Goal: Information Seeking & Learning: Learn about a topic

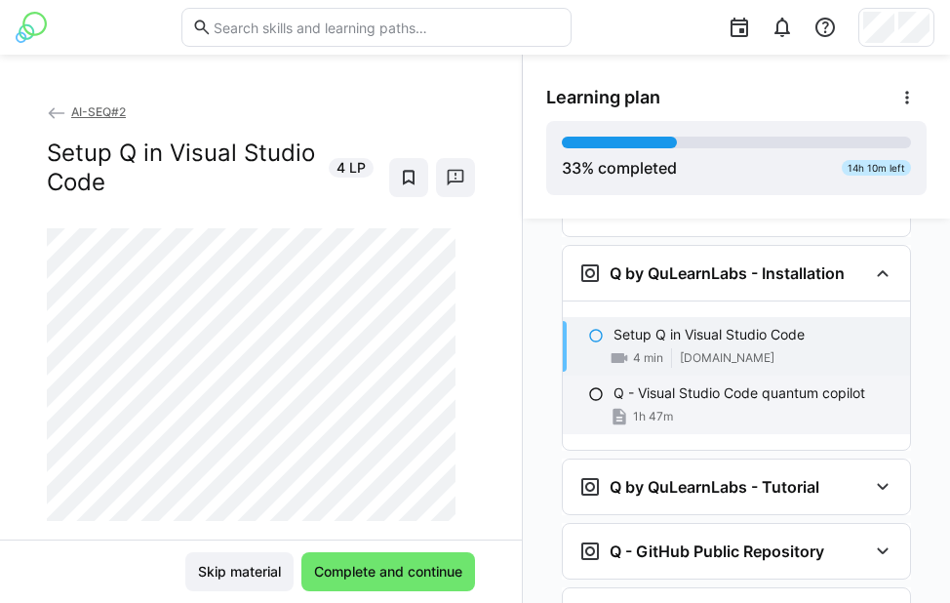
scroll to position [1819, 0]
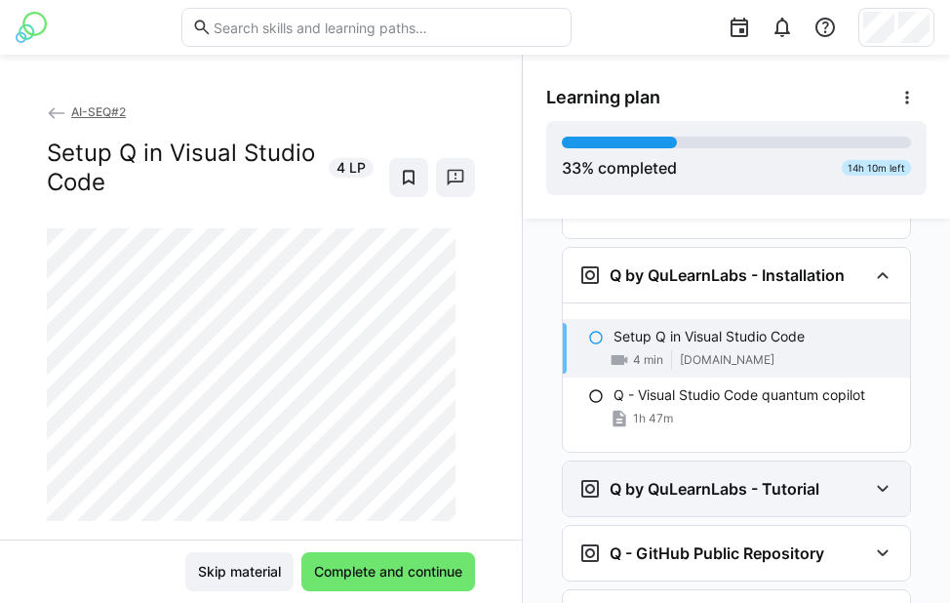
click at [833, 477] on div "Q by QuLearnLabs - Tutorial" at bounding box center [722, 488] width 289 height 23
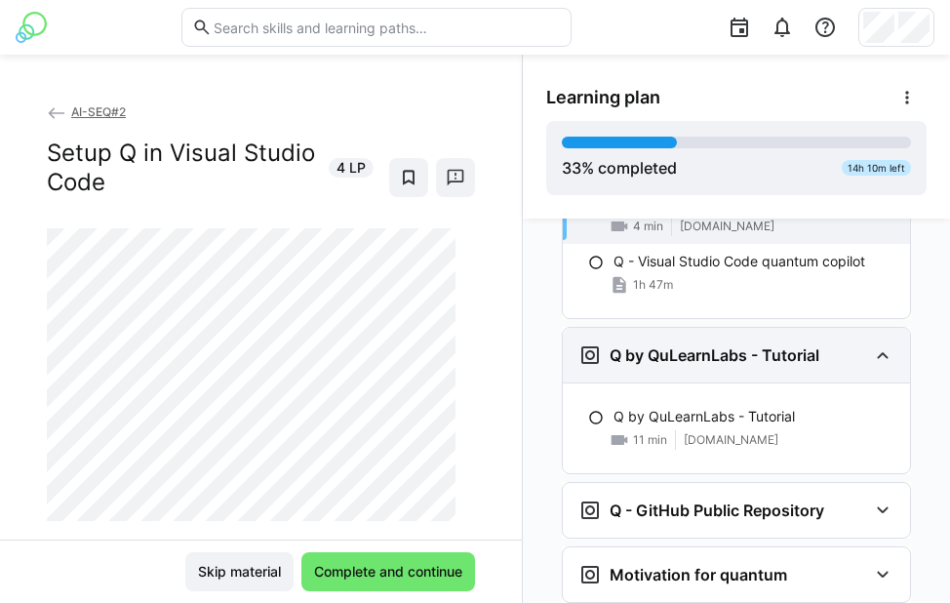
scroll to position [1960, 0]
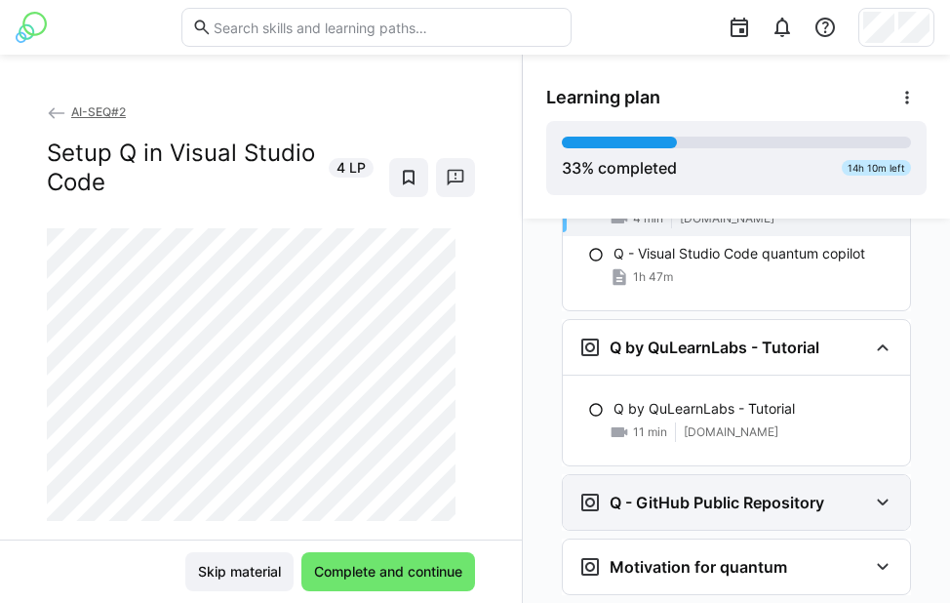
click at [857, 475] on div "Q - GitHub Public Repository" at bounding box center [736, 502] width 347 height 55
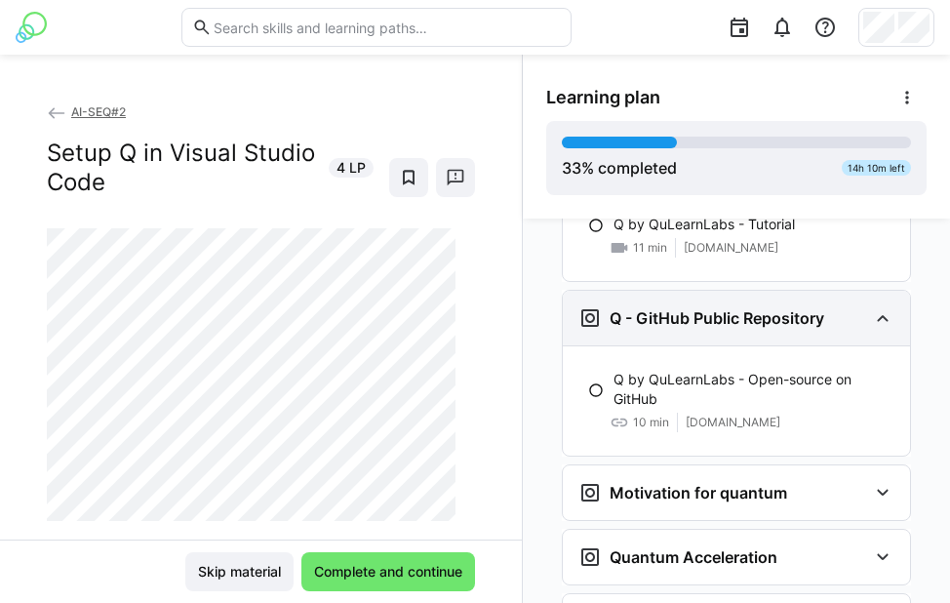
scroll to position [2140, 0]
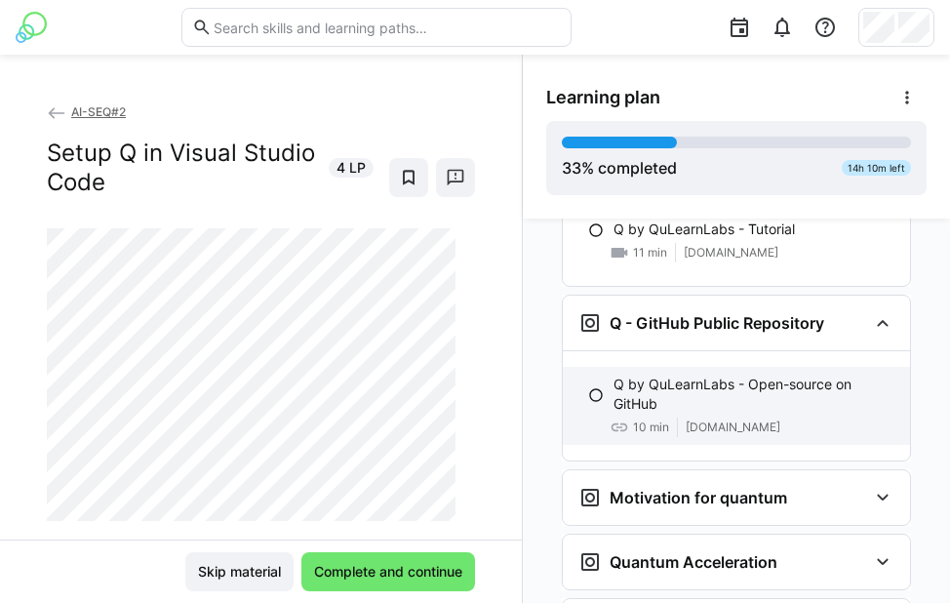
click at [689, 375] on p "Q by QuLearnLabs - Open-source on GitHub" at bounding box center [753, 394] width 281 height 39
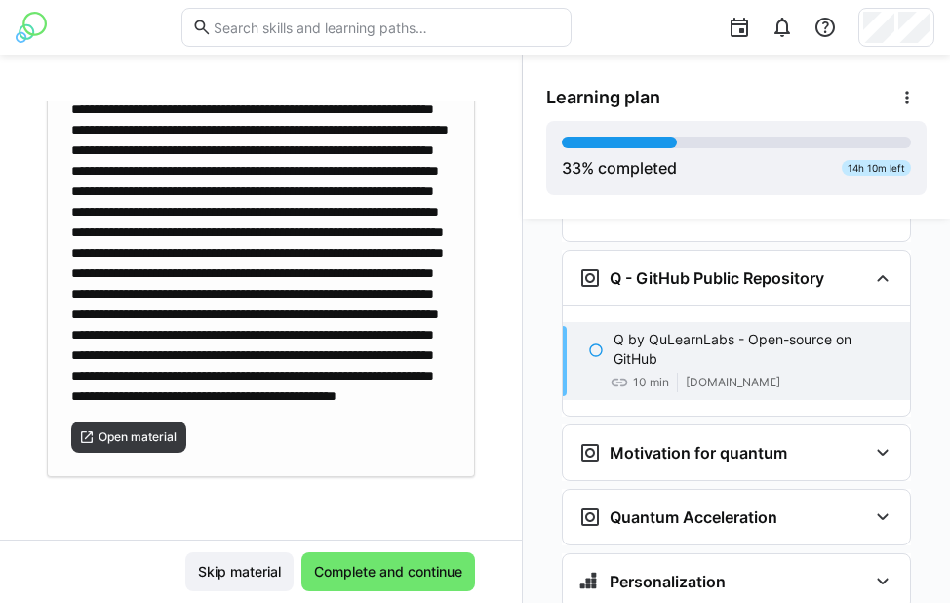
scroll to position [383, 0]
click at [152, 443] on span "Open material" at bounding box center [138, 437] width 82 height 16
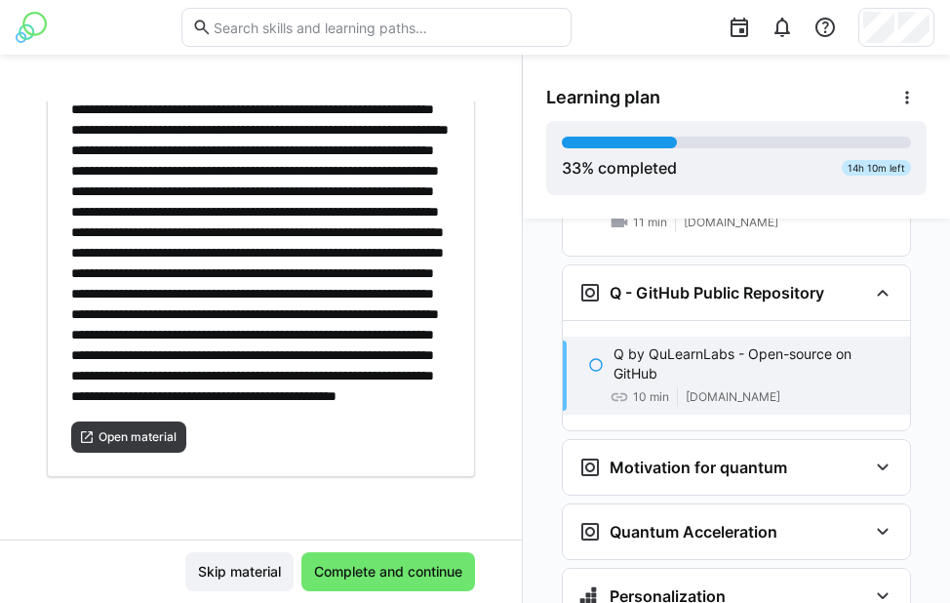
scroll to position [2221, 0]
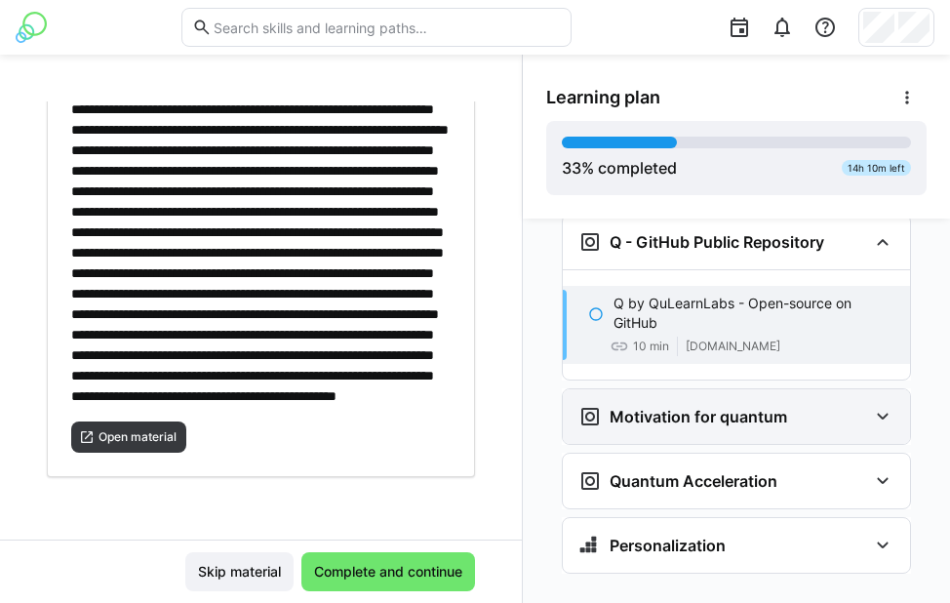
click at [871, 405] on eds-icon at bounding box center [882, 416] width 23 height 23
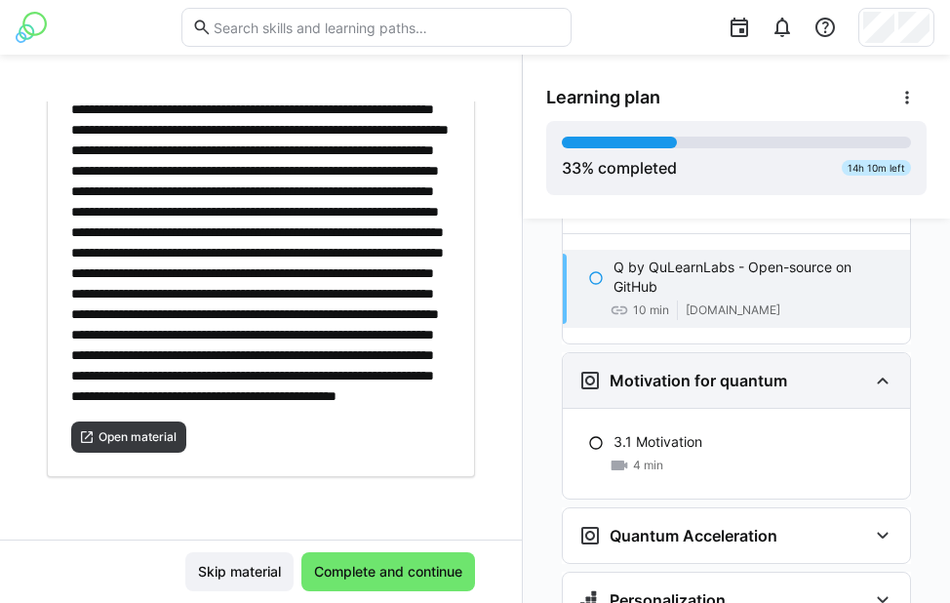
scroll to position [2312, 0]
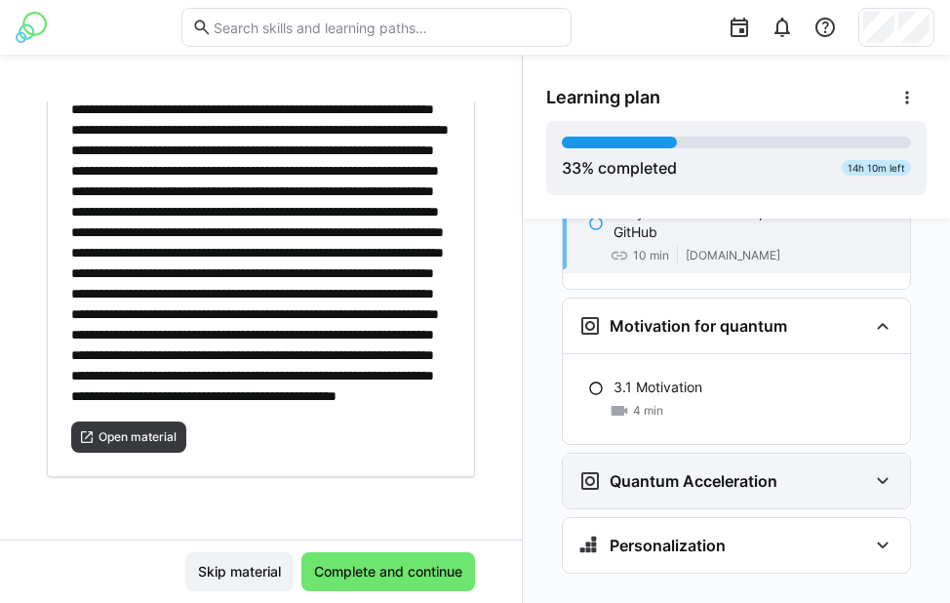
click at [875, 469] on eds-icon at bounding box center [882, 480] width 23 height 23
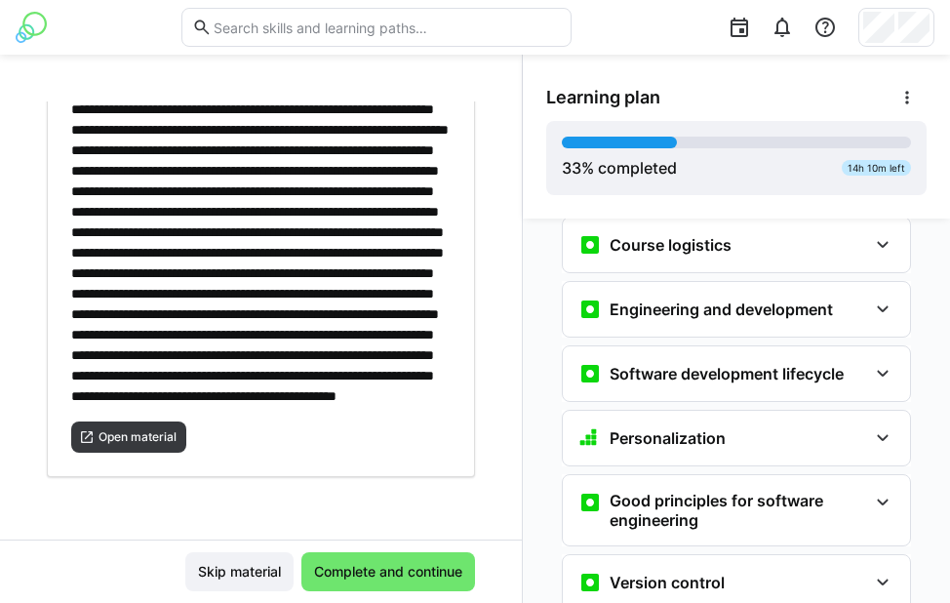
scroll to position [0, 0]
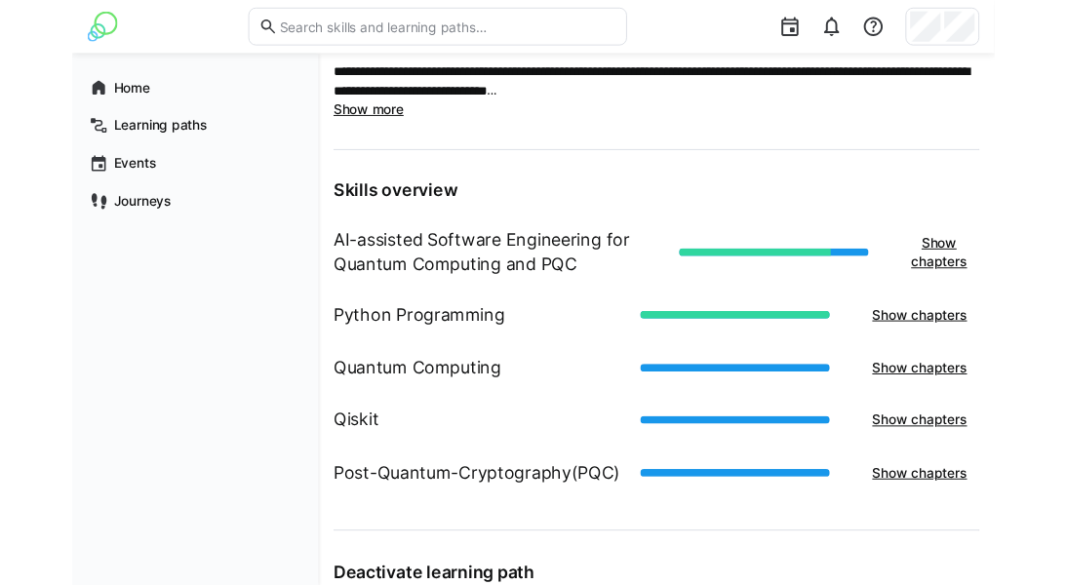
scroll to position [891, 0]
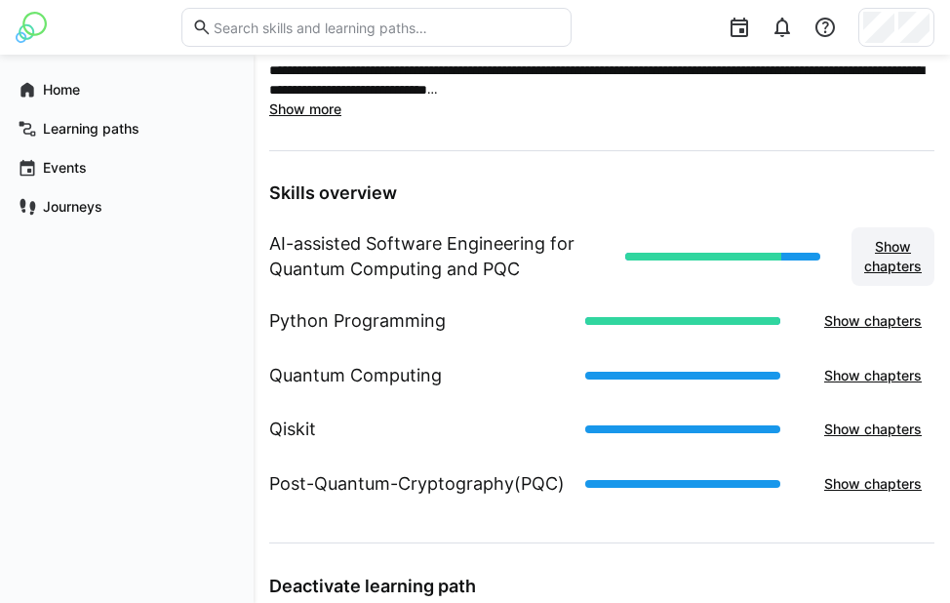
click at [894, 248] on span "Show chapters" at bounding box center [892, 256] width 63 height 39
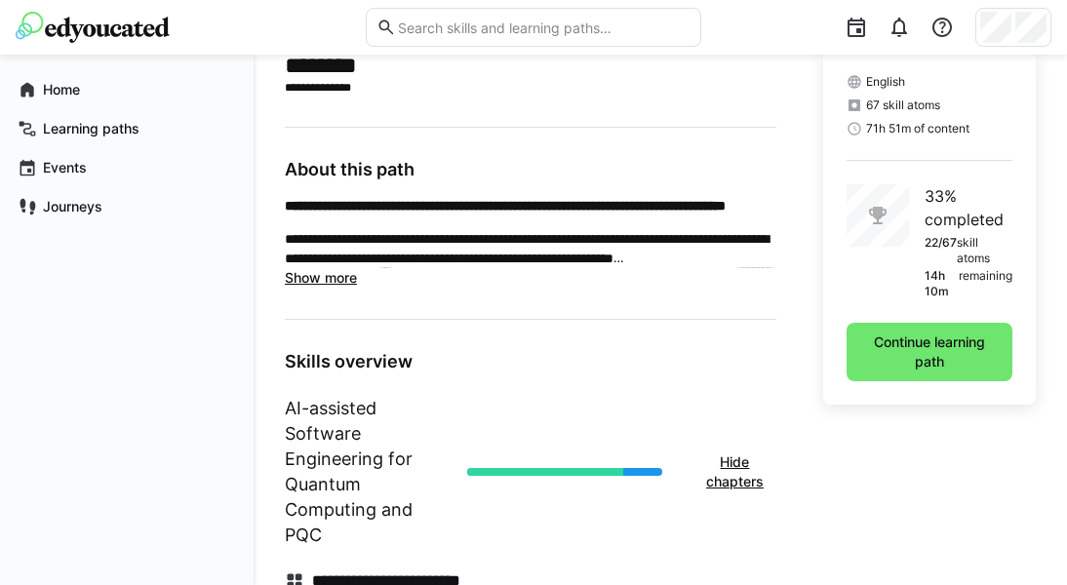
scroll to position [465, 0]
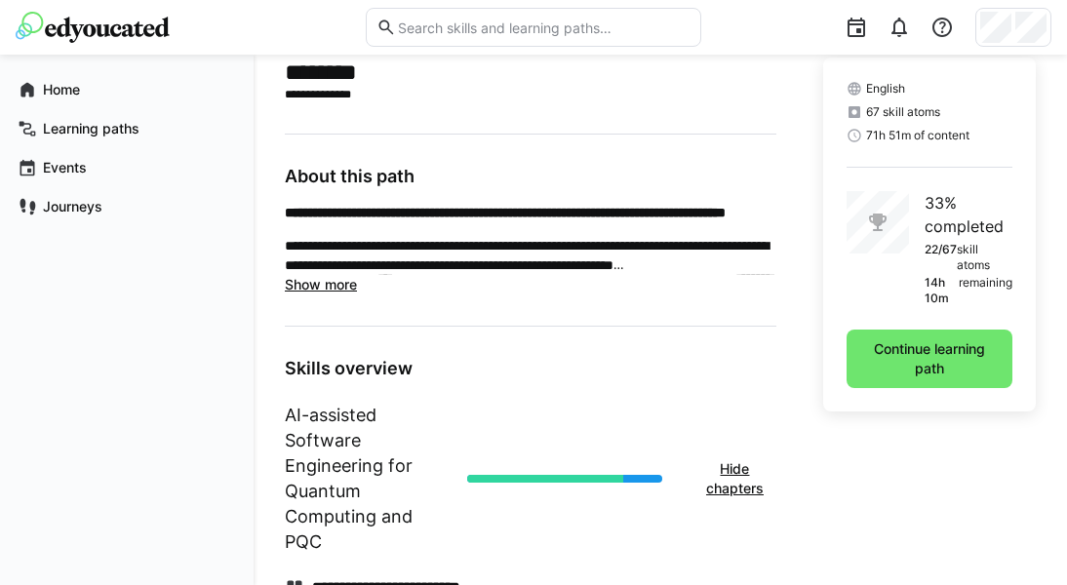
click at [326, 289] on span "Show more" at bounding box center [321, 284] width 72 height 17
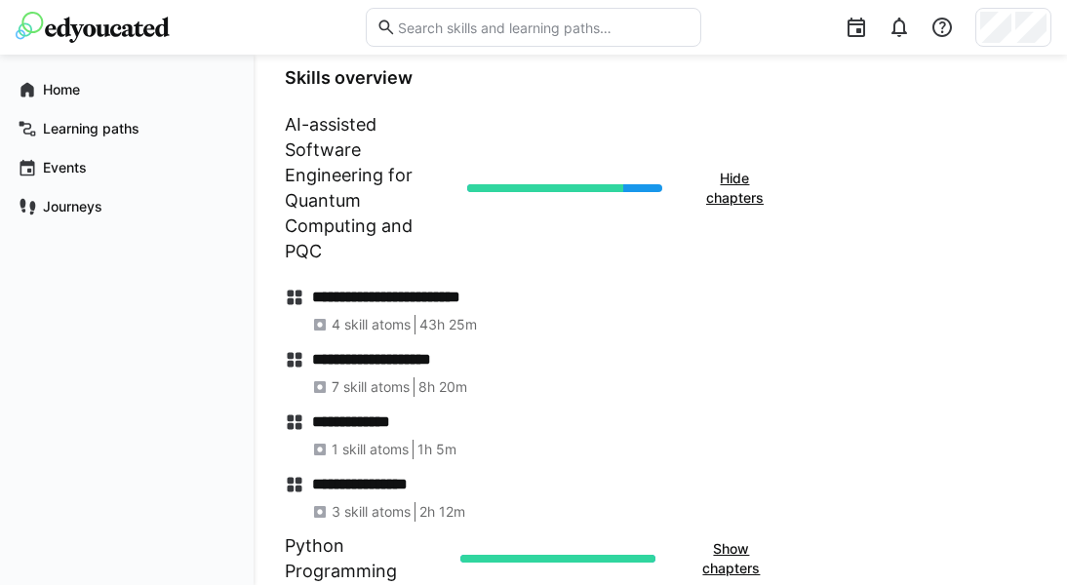
scroll to position [1620, 0]
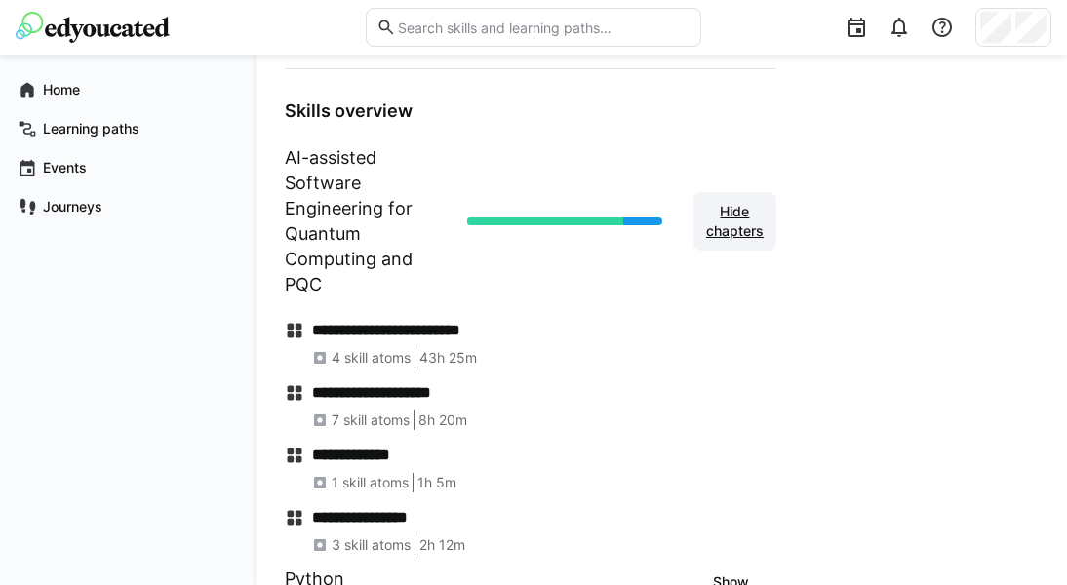
click at [734, 232] on span "Hide chapters" at bounding box center [734, 221] width 63 height 39
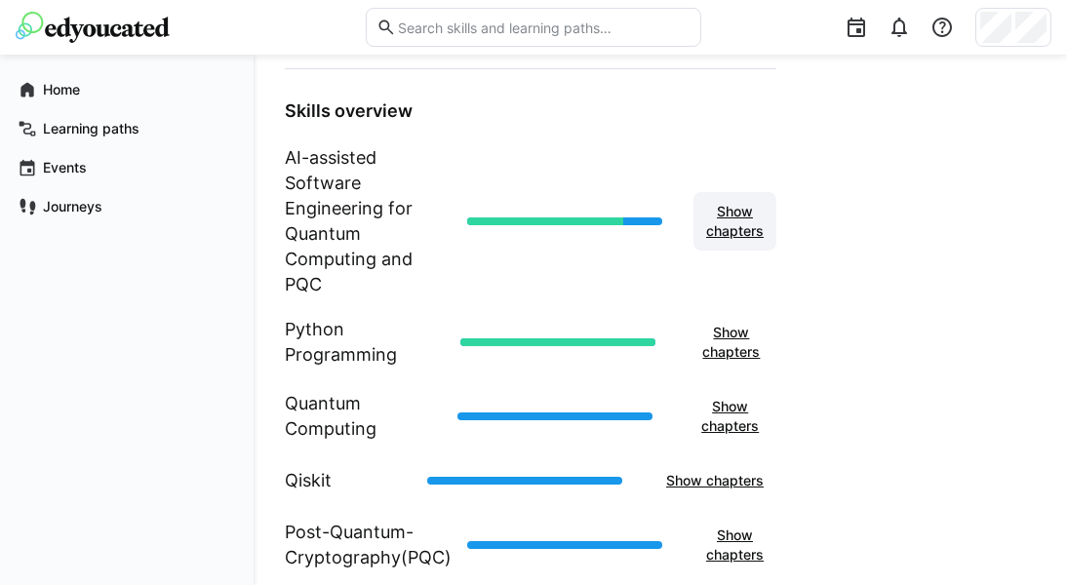
click at [734, 232] on span "Show chapters" at bounding box center [734, 221] width 63 height 39
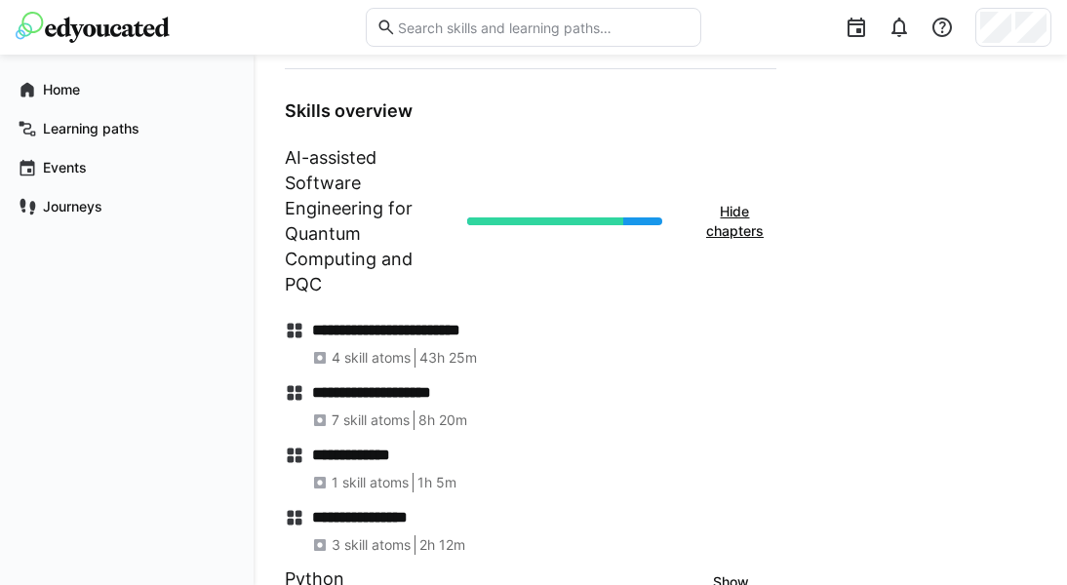
click at [347, 256] on h1 "AI-assisted Software Engineering for Quantum Computing and PQC" at bounding box center [368, 221] width 167 height 152
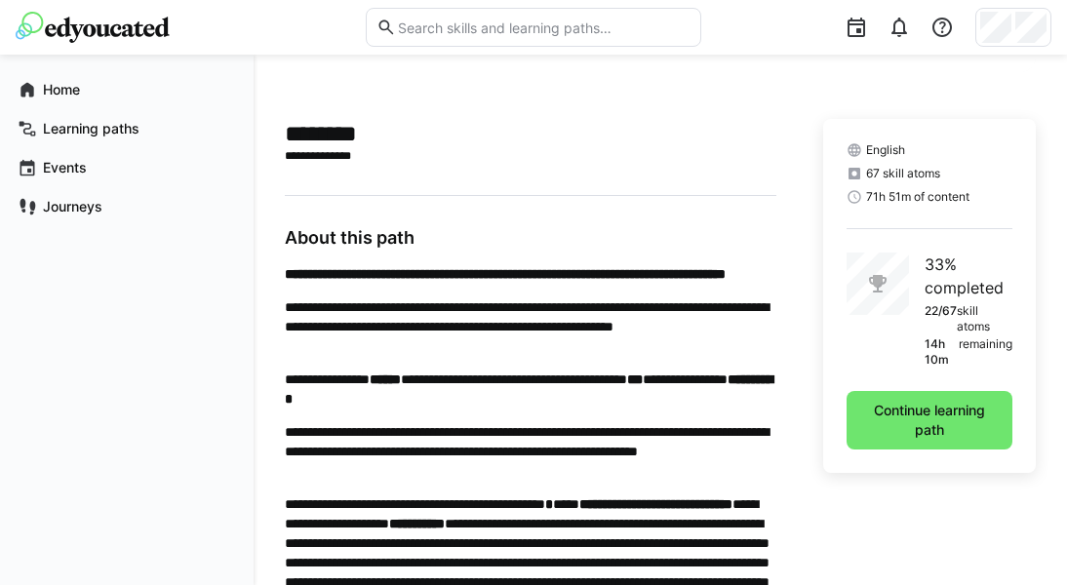
scroll to position [411, 0]
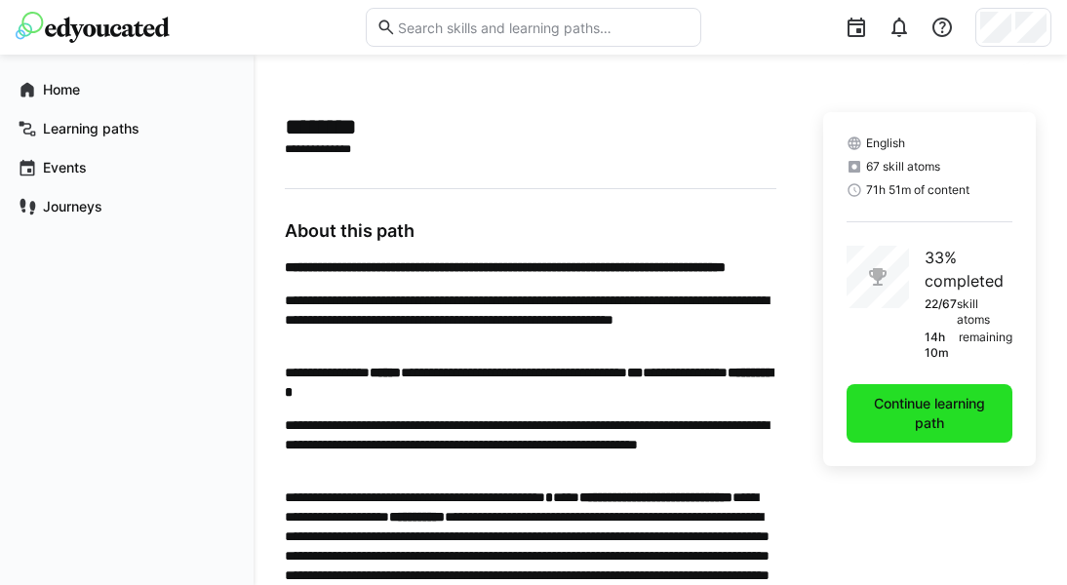
click at [916, 396] on span "Continue learning path" at bounding box center [929, 413] width 146 height 39
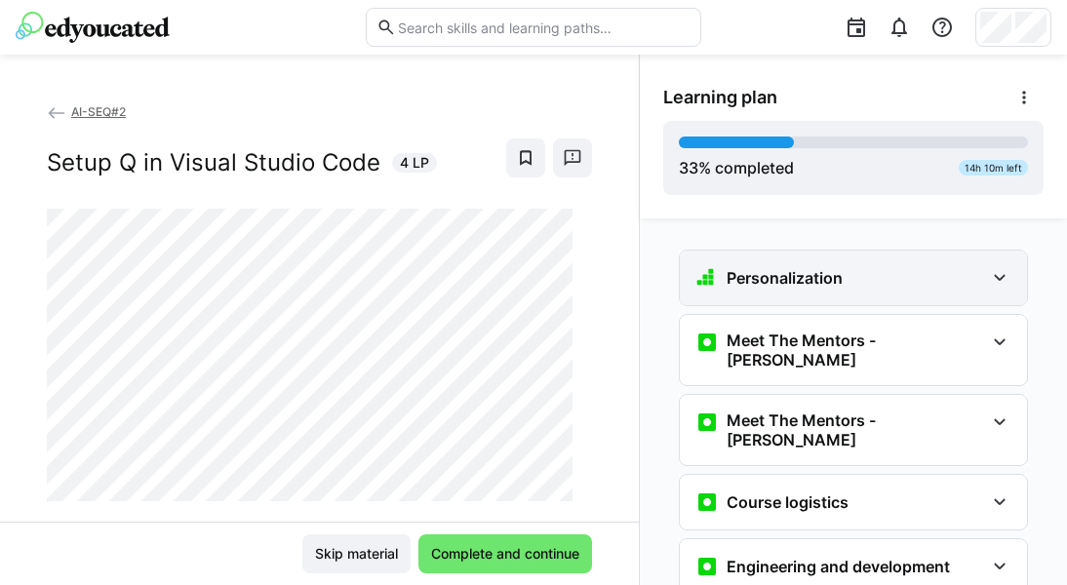
click at [949, 271] on eds-icon at bounding box center [999, 277] width 23 height 23
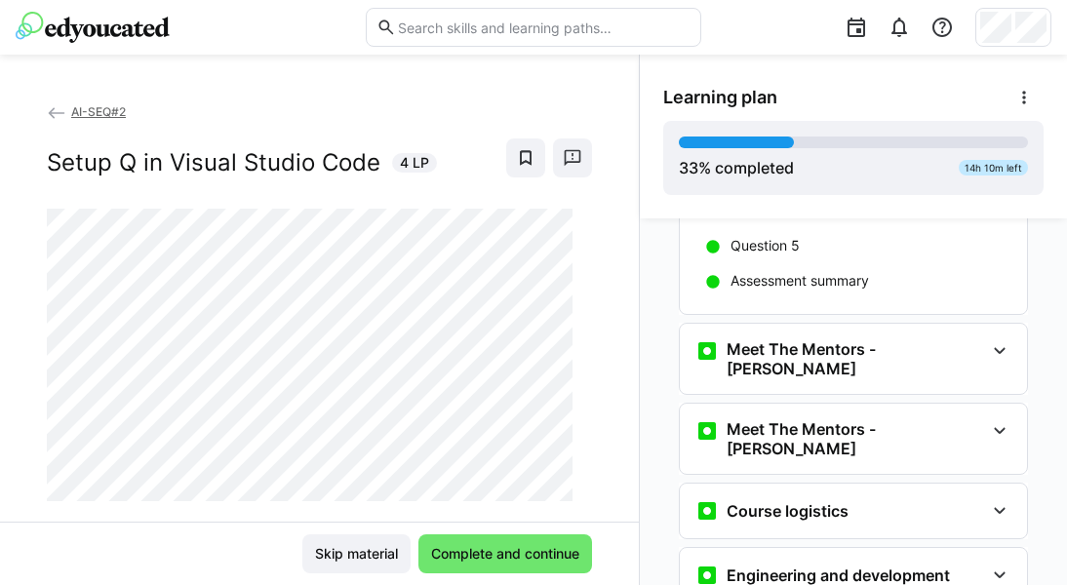
scroll to position [240, 0]
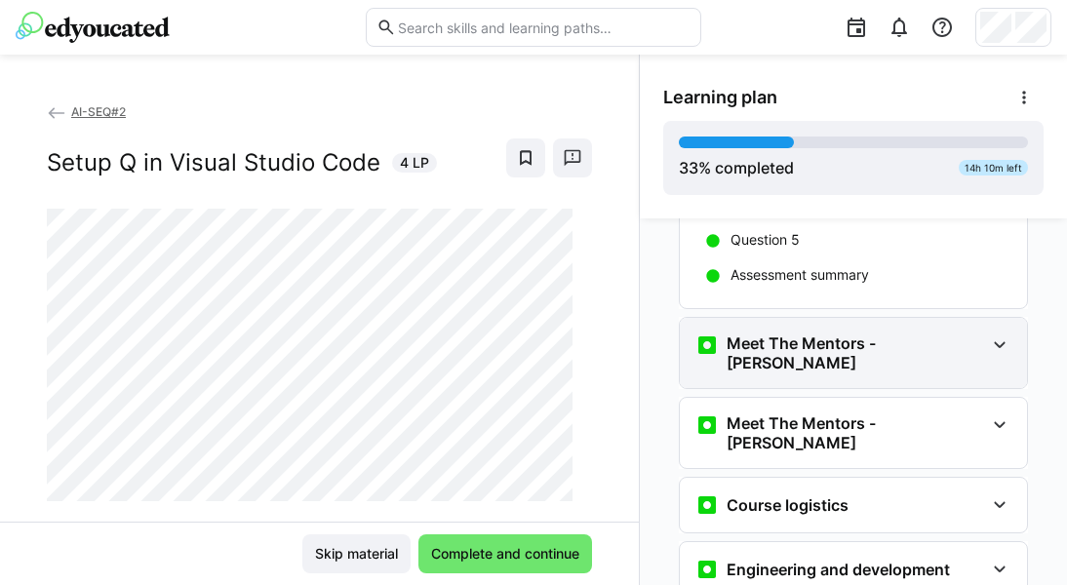
click at [949, 334] on eds-icon at bounding box center [999, 345] width 23 height 23
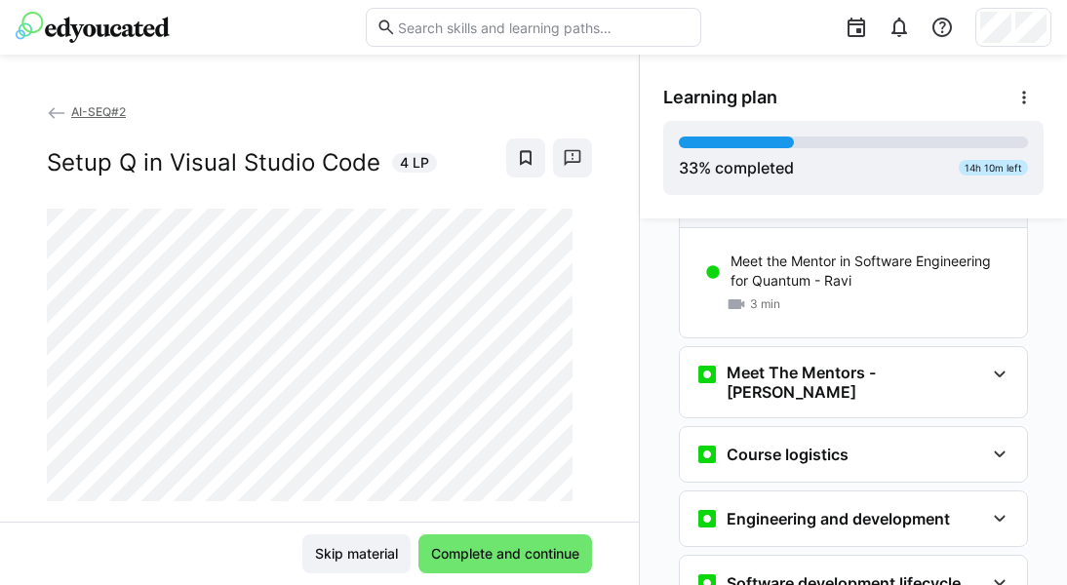
scroll to position [407, 0]
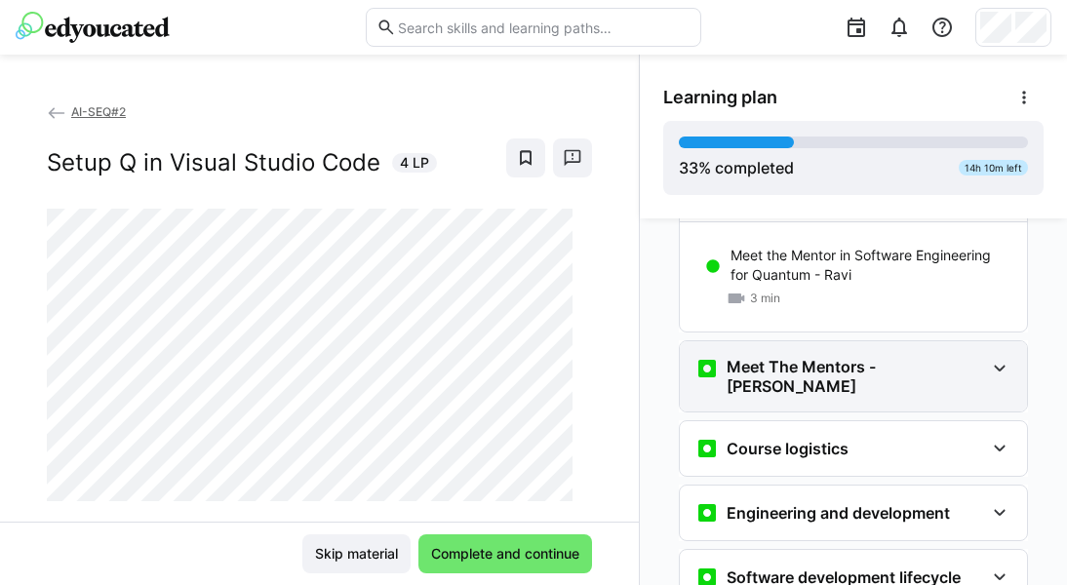
click at [949, 357] on eds-icon at bounding box center [999, 368] width 23 height 23
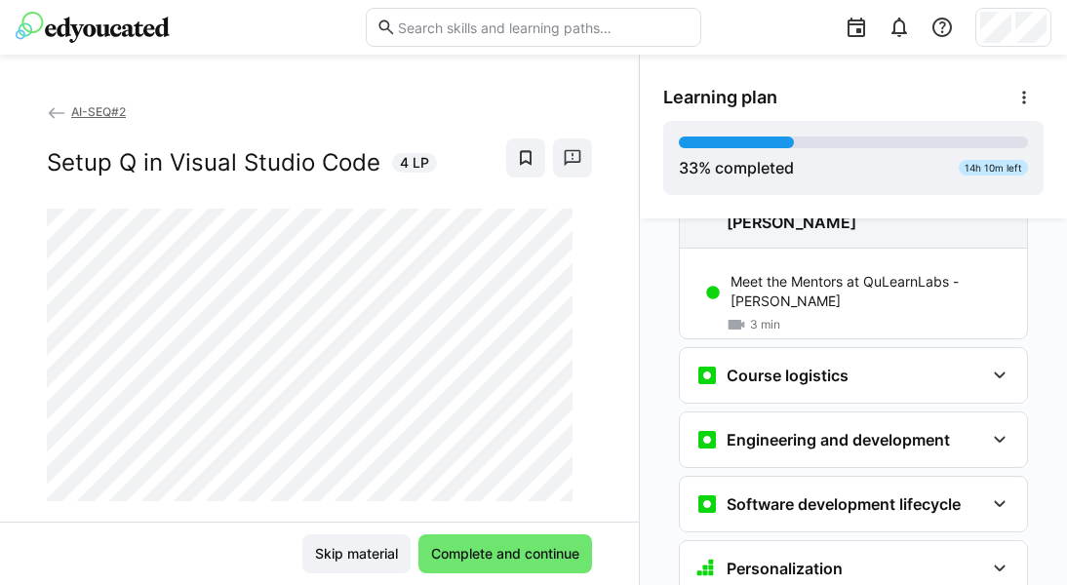
click at [949, 364] on eds-icon at bounding box center [999, 375] width 23 height 23
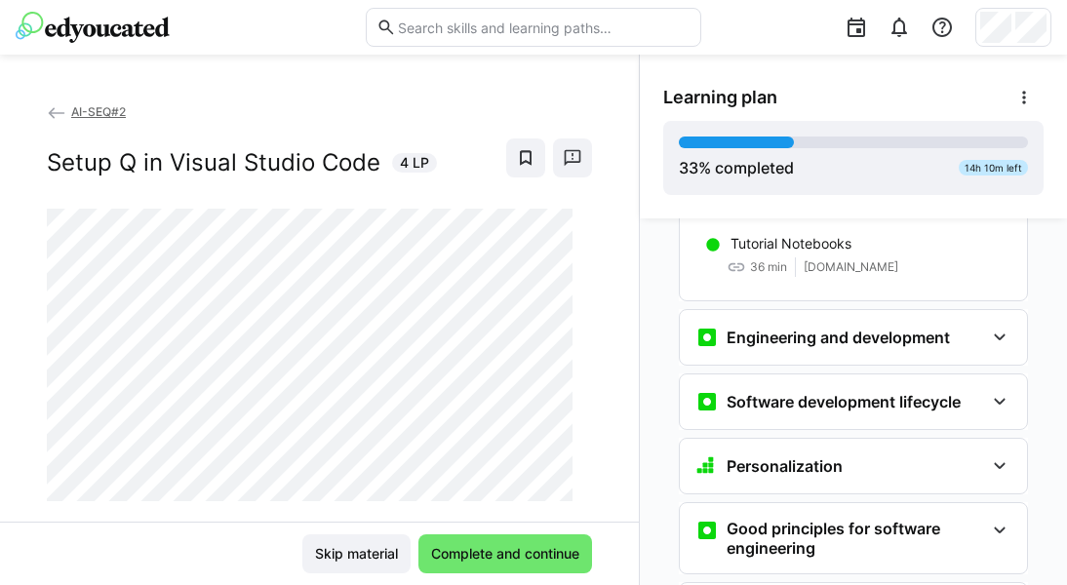
scroll to position [882, 0]
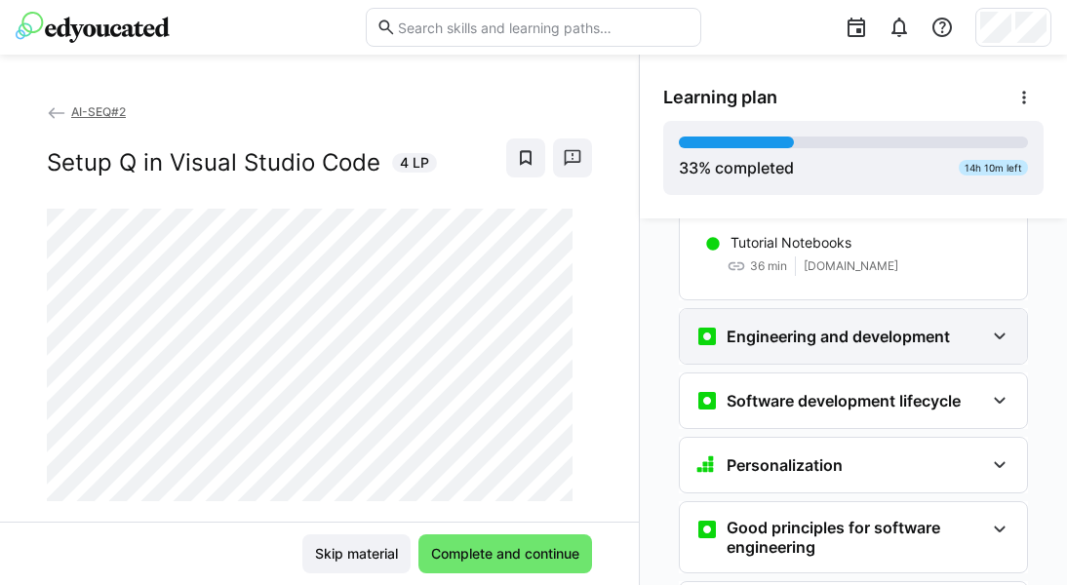
click at [949, 325] on eds-icon at bounding box center [999, 336] width 23 height 23
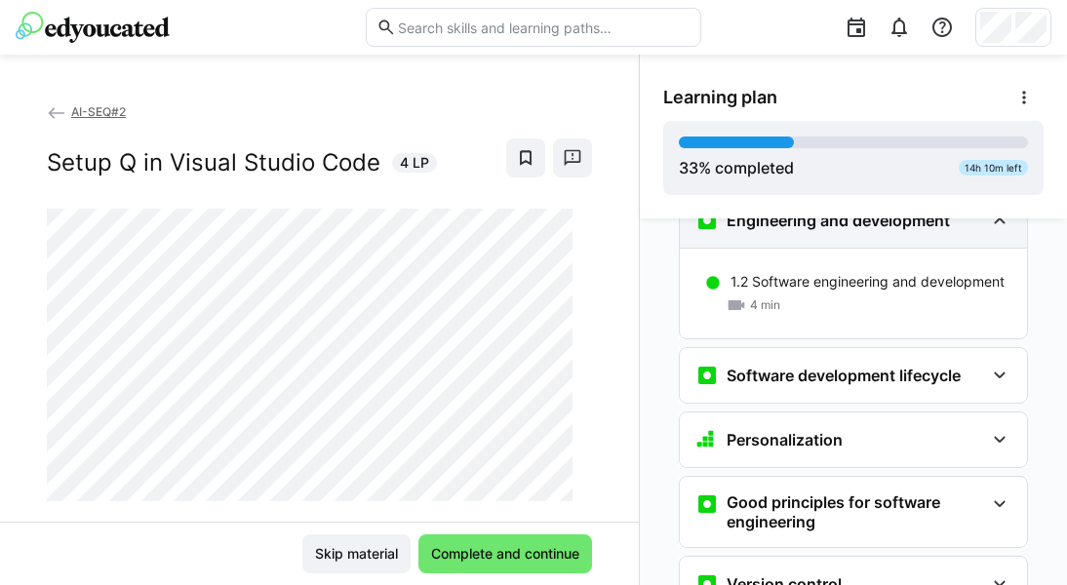
scroll to position [1012, 0]
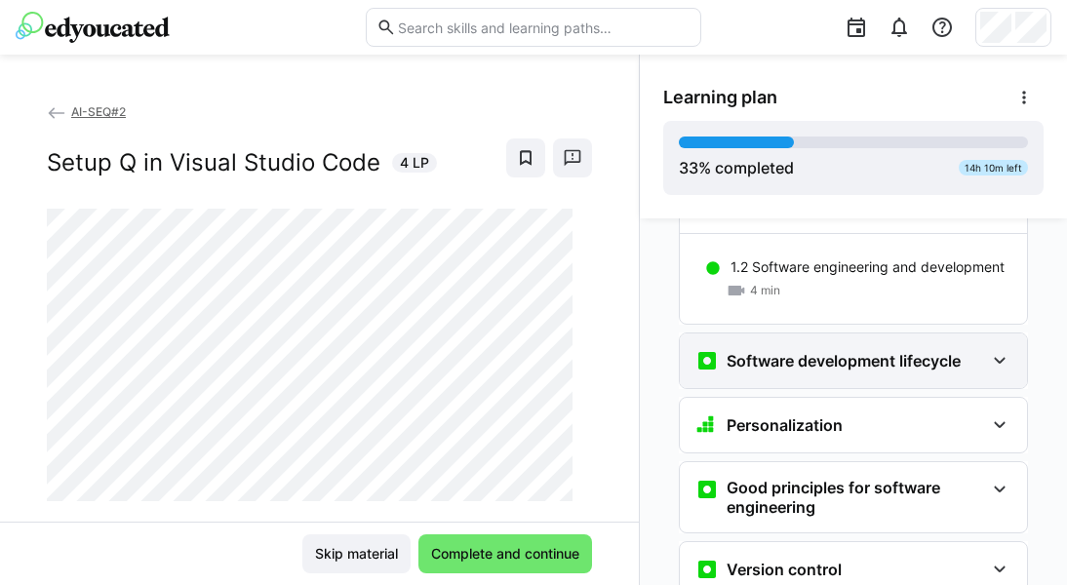
click at [949, 349] on eds-icon at bounding box center [999, 360] width 23 height 23
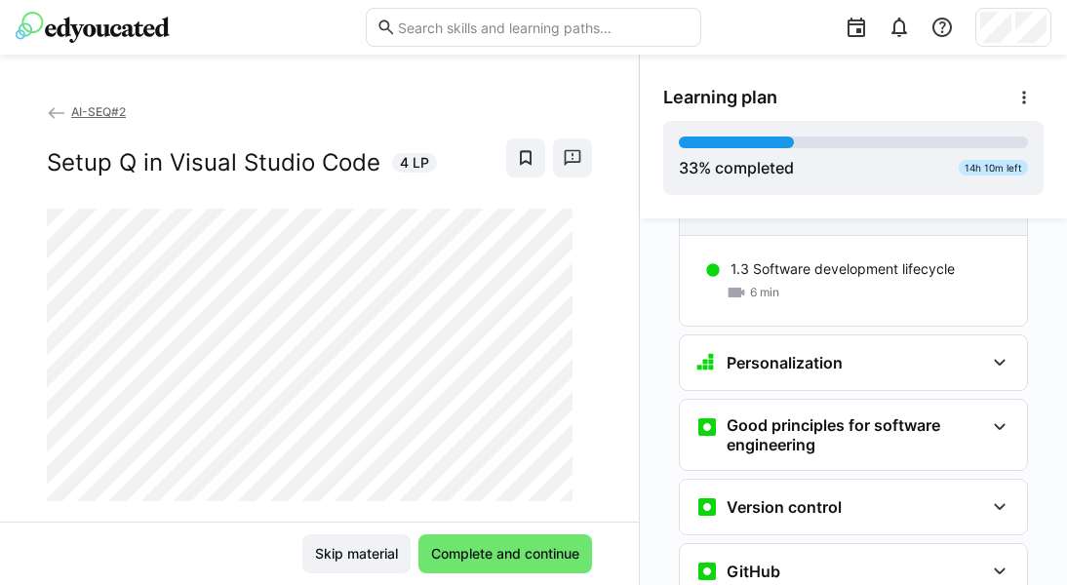
click at [949, 351] on eds-icon at bounding box center [999, 362] width 23 height 23
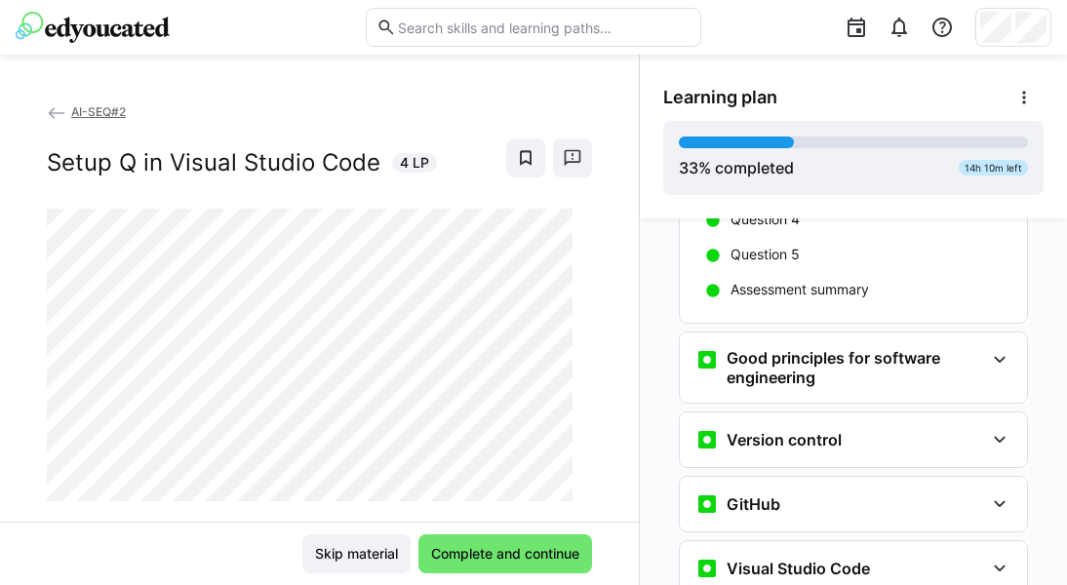
scroll to position [1503, 0]
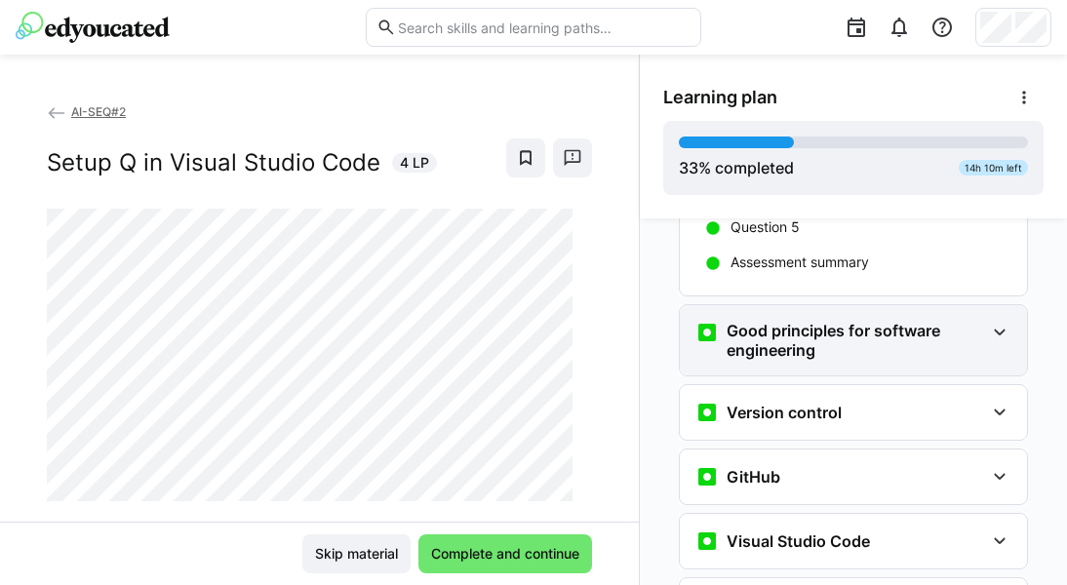
click at [949, 313] on div "Good principles for software engineering" at bounding box center [853, 340] width 347 height 70
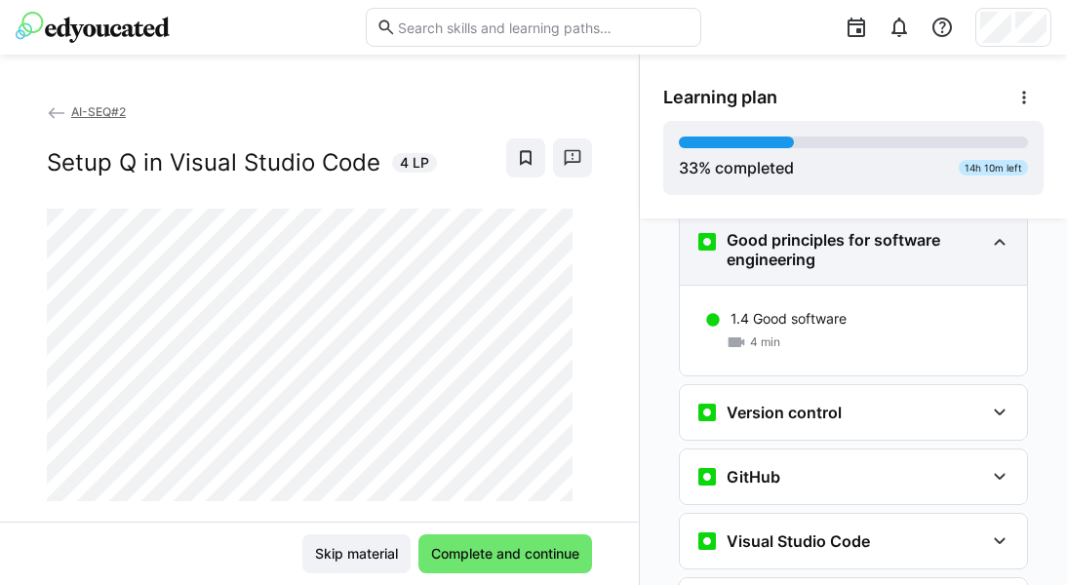
scroll to position [1625, 0]
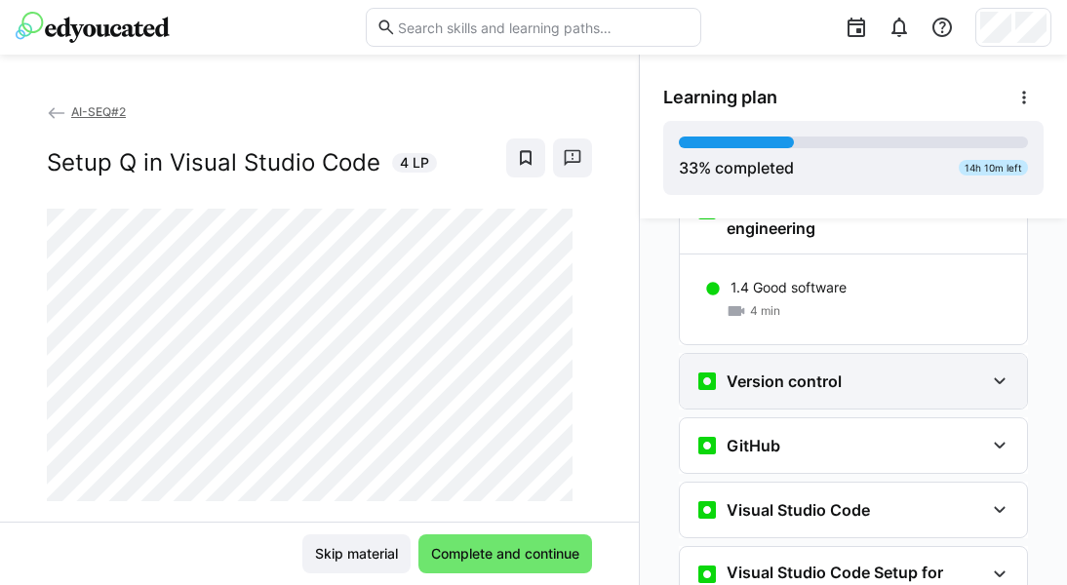
click at [949, 370] on eds-icon at bounding box center [999, 381] width 23 height 23
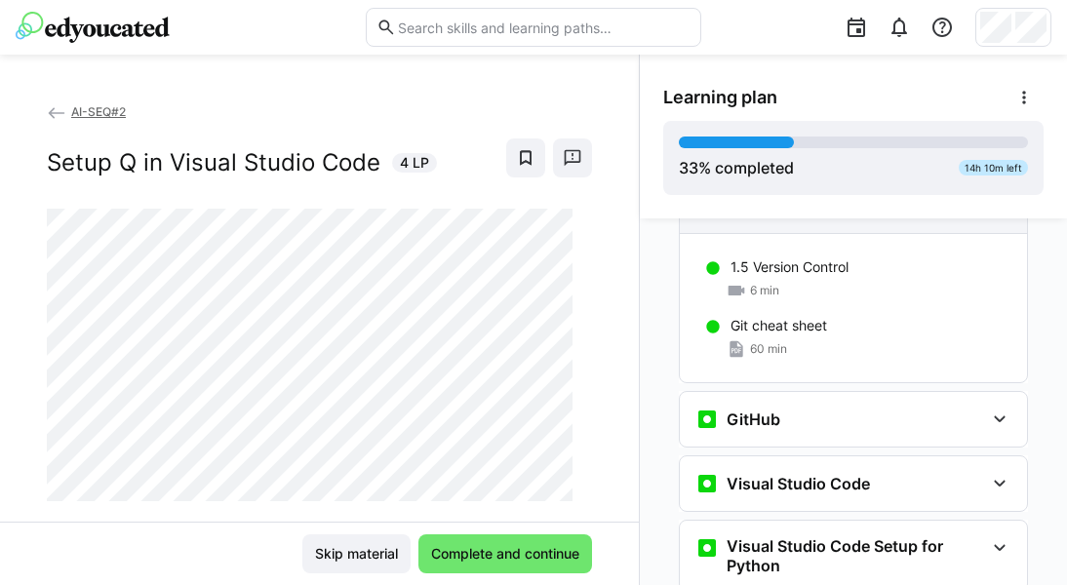
scroll to position [1801, 0]
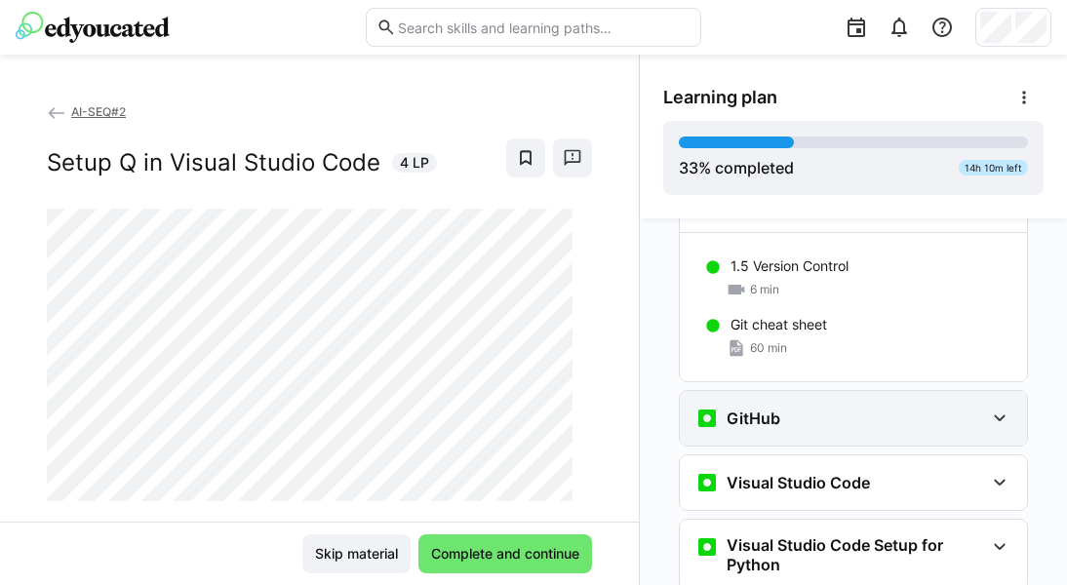
click at [949, 407] on eds-icon at bounding box center [999, 418] width 23 height 23
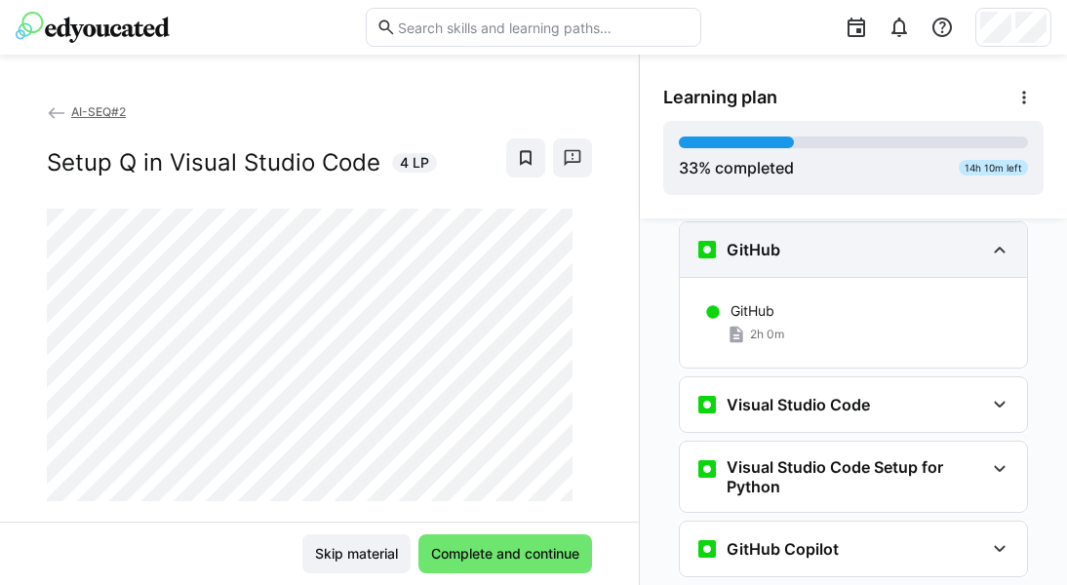
scroll to position [1978, 0]
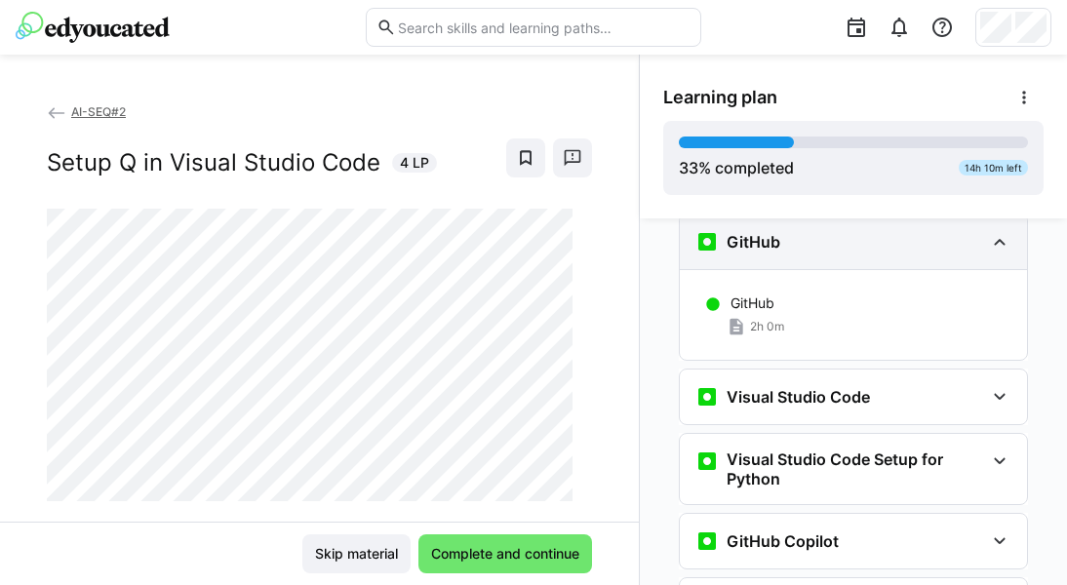
click at [949, 388] on div "Visual Studio Code" at bounding box center [853, 397] width 347 height 55
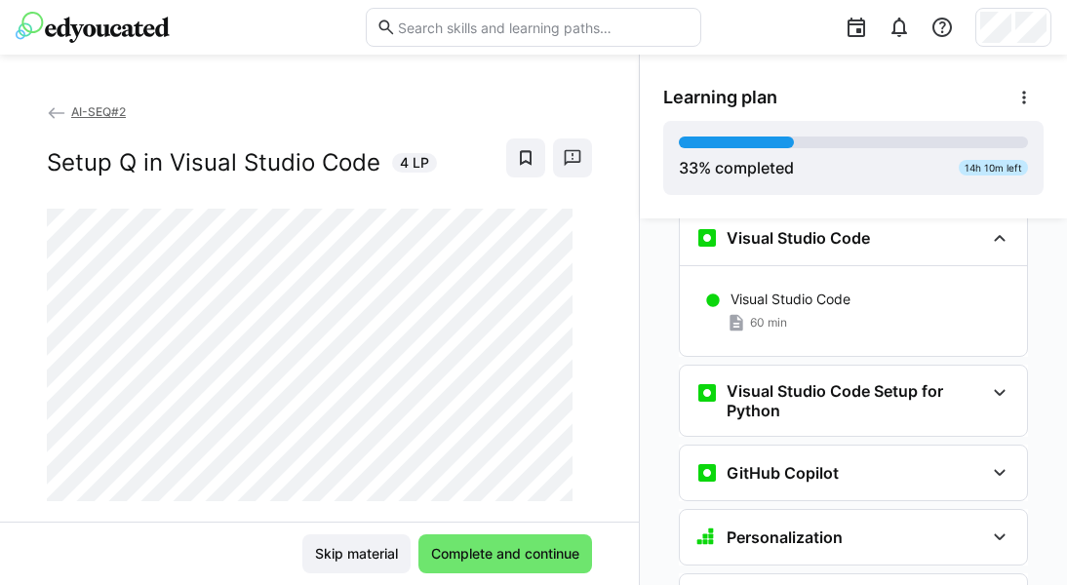
scroll to position [2138, 0]
click at [949, 388] on div "Visual Studio Code Setup for Python" at bounding box center [853, 400] width 347 height 70
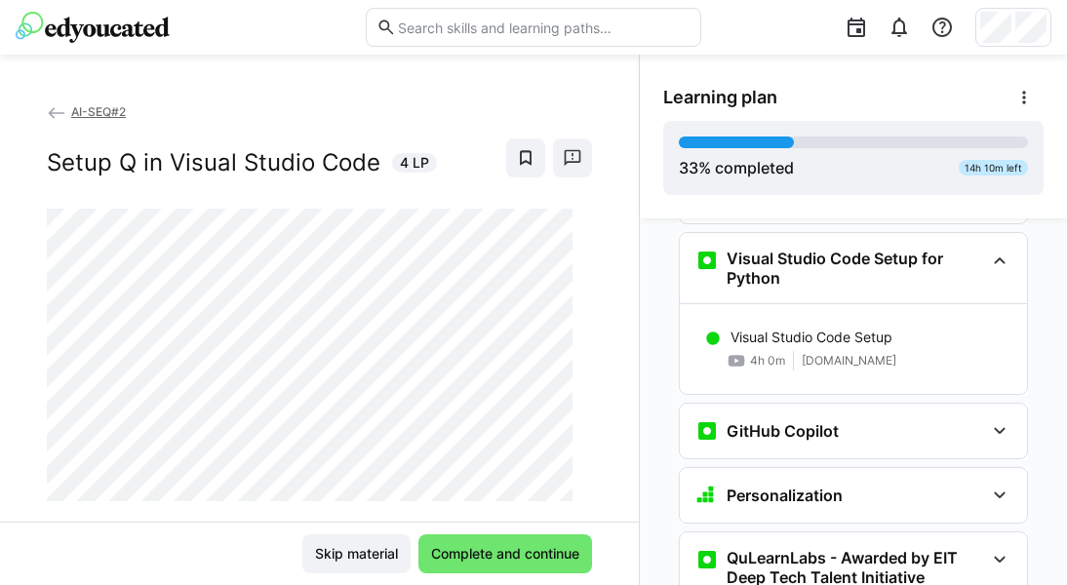
scroll to position [2297, 0]
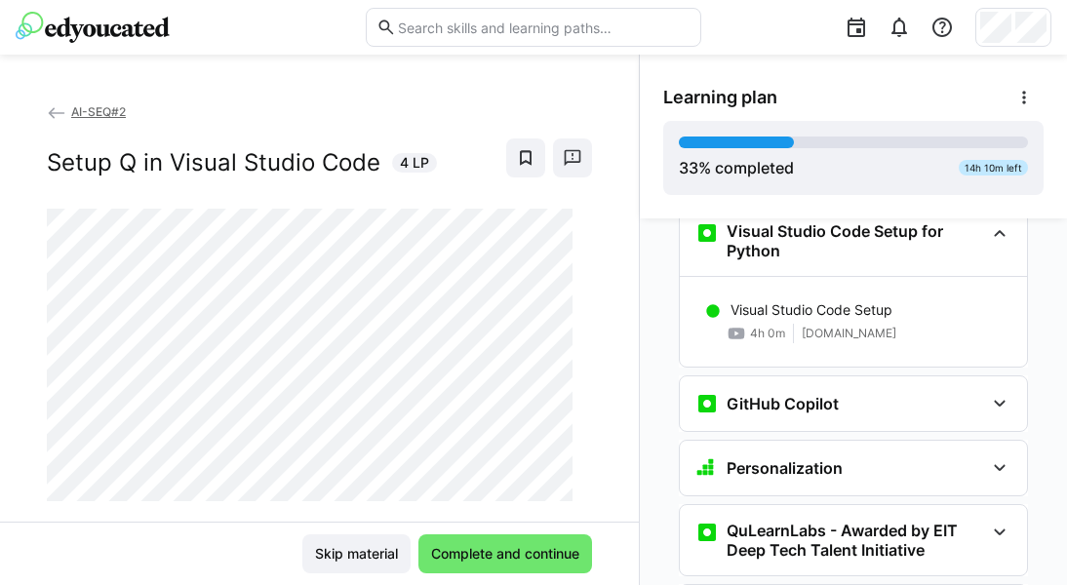
click at [949, 388] on div "GitHub Copilot" at bounding box center [853, 403] width 347 height 55
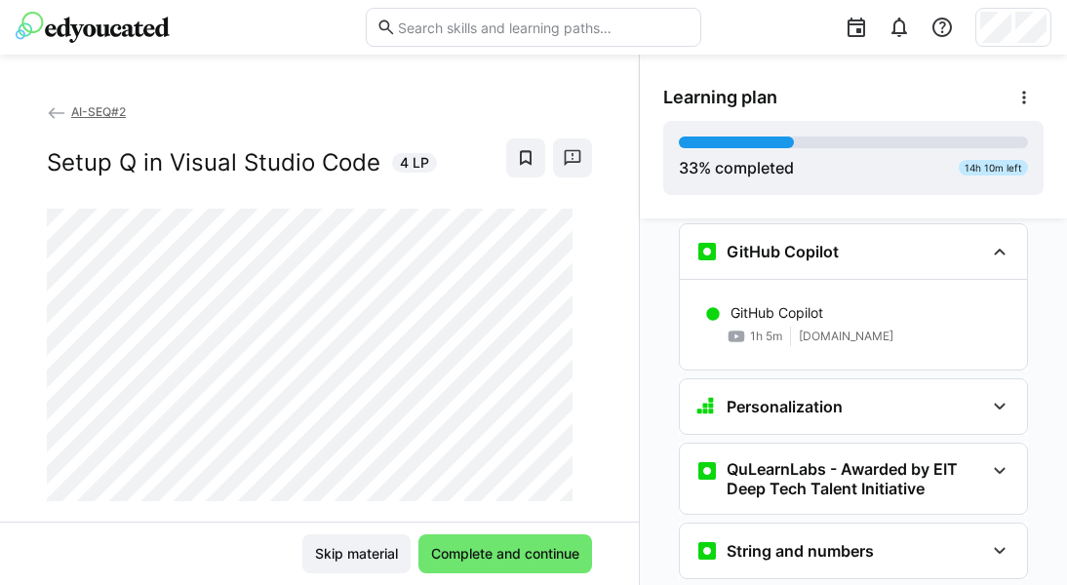
click at [949, 388] on div "Personalization" at bounding box center [853, 406] width 347 height 55
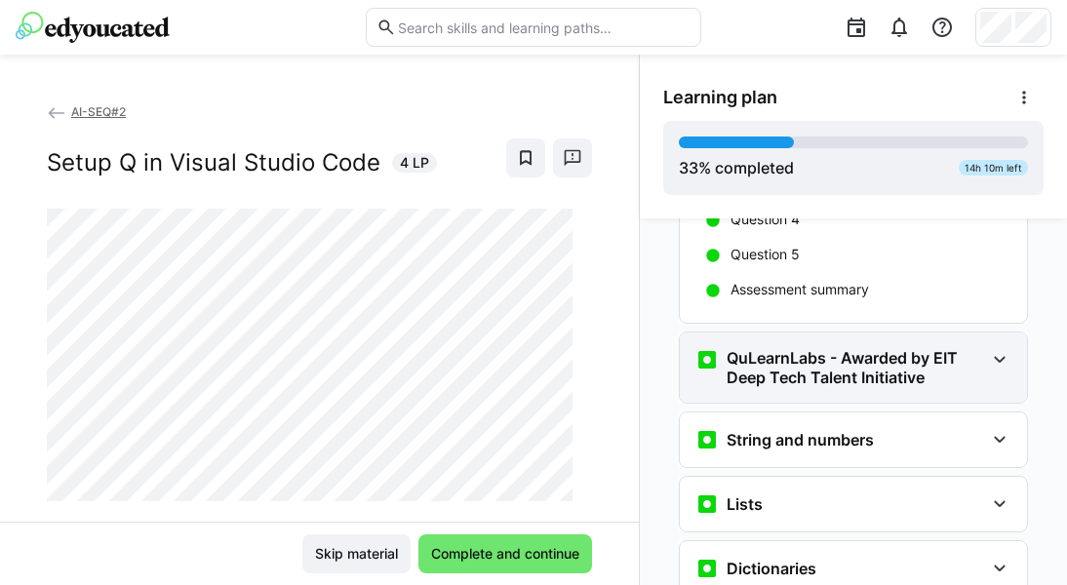
click at [949, 348] on eds-icon at bounding box center [999, 359] width 23 height 23
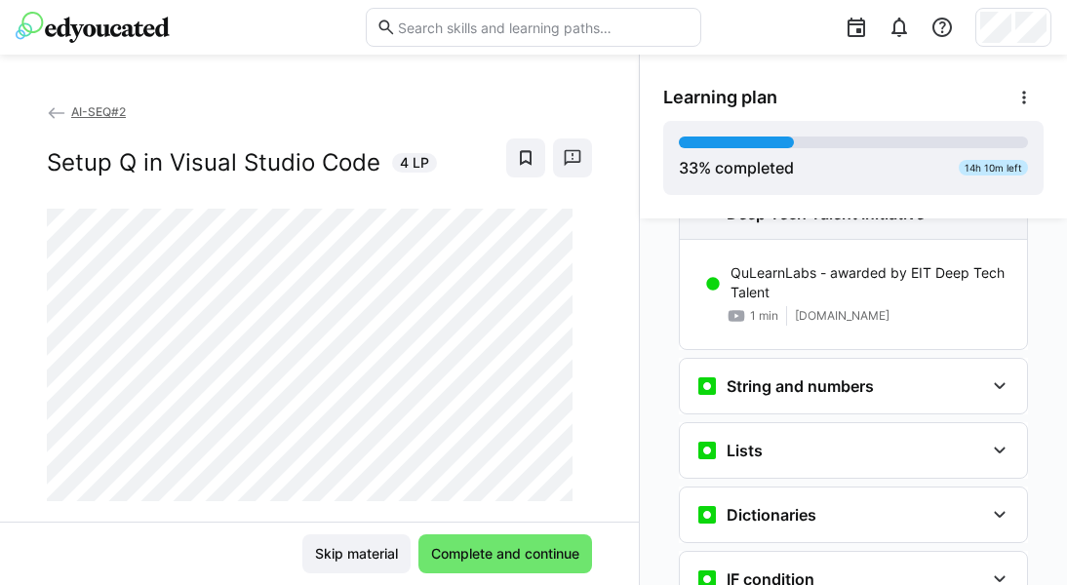
scroll to position [2984, 0]
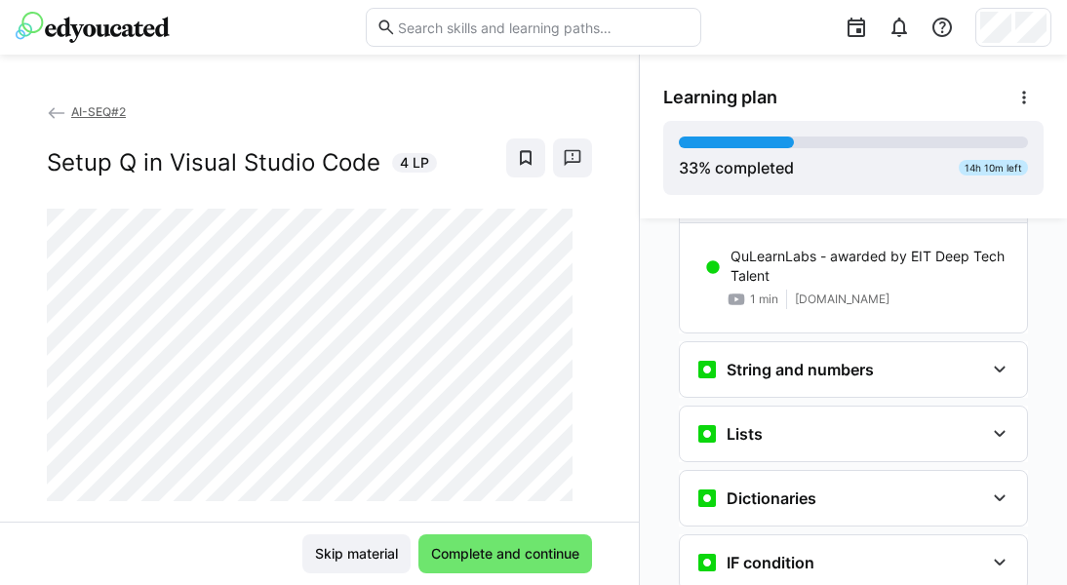
click at [949, 358] on eds-icon at bounding box center [999, 369] width 23 height 23
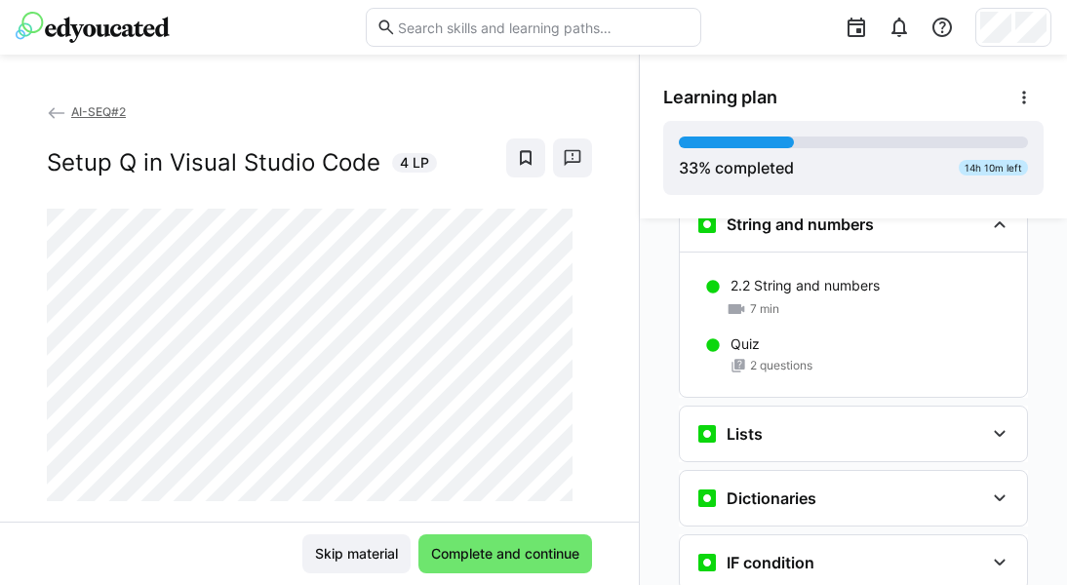
scroll to position [3157, 0]
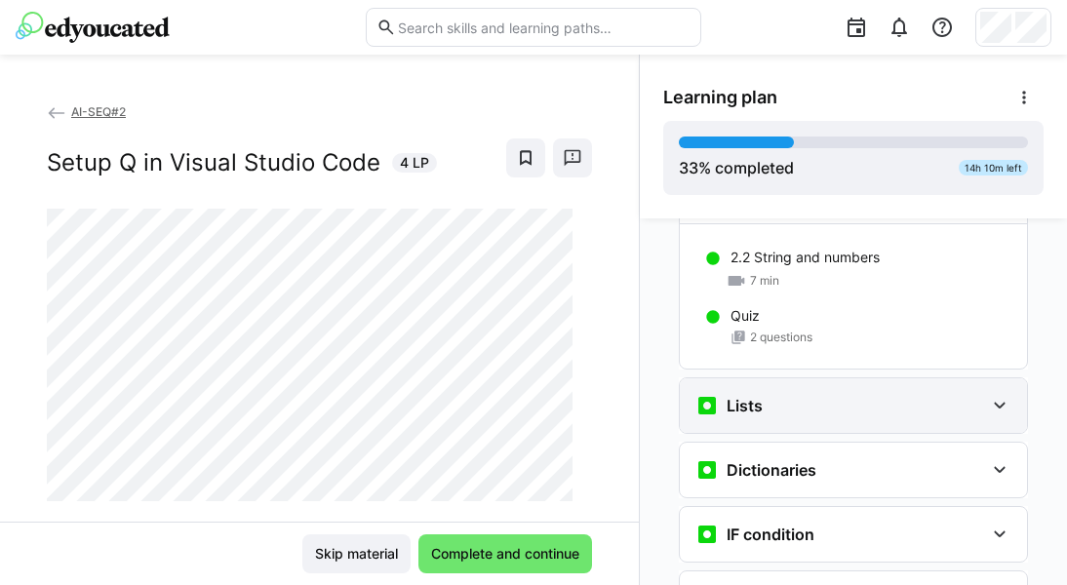
click at [949, 394] on eds-icon at bounding box center [999, 405] width 23 height 23
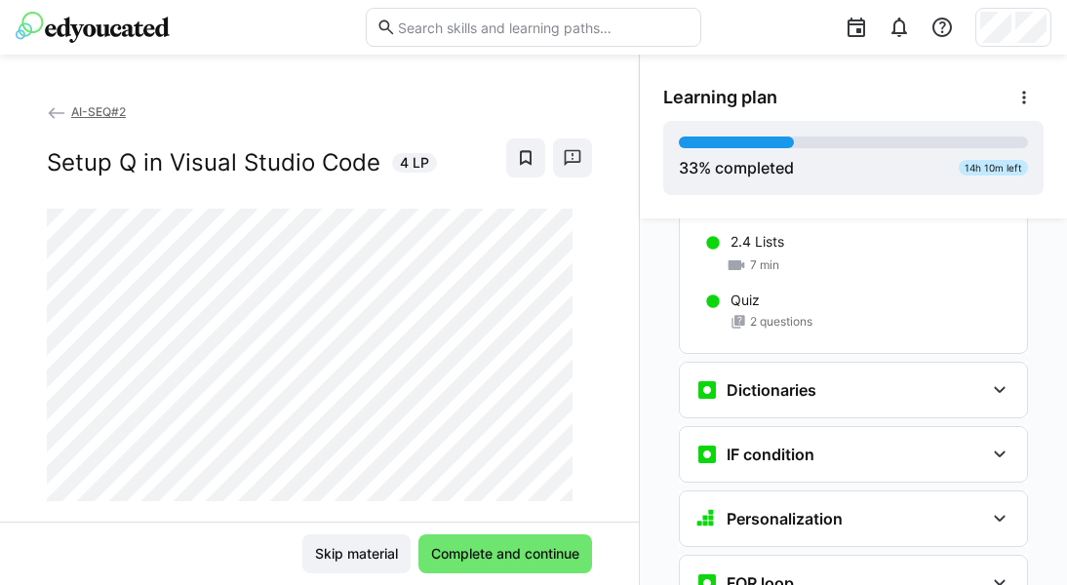
scroll to position [3383, 0]
click at [949, 383] on div "Dictionaries" at bounding box center [853, 389] width 347 height 55
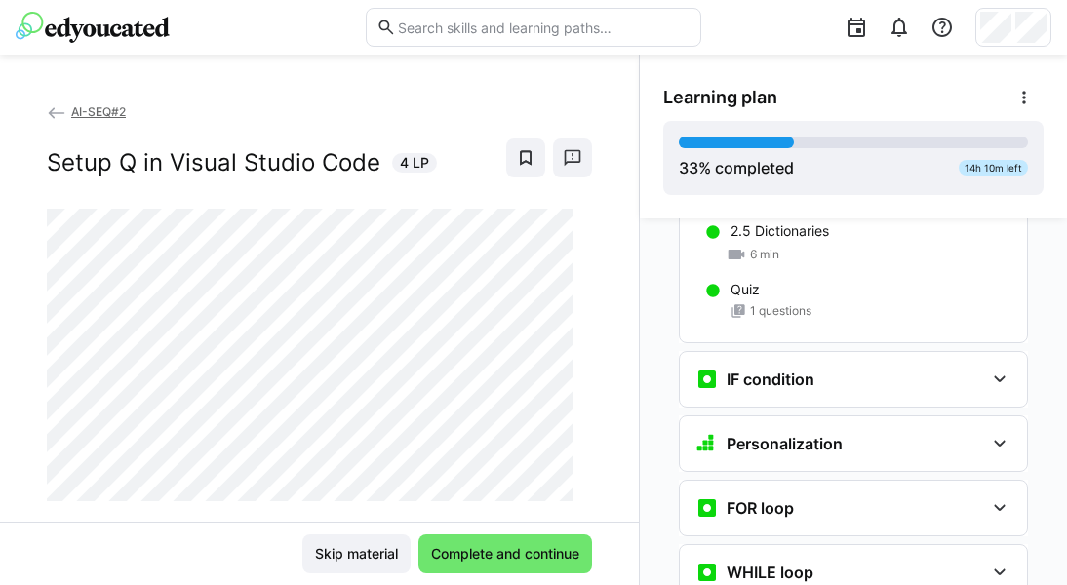
scroll to position [3608, 0]
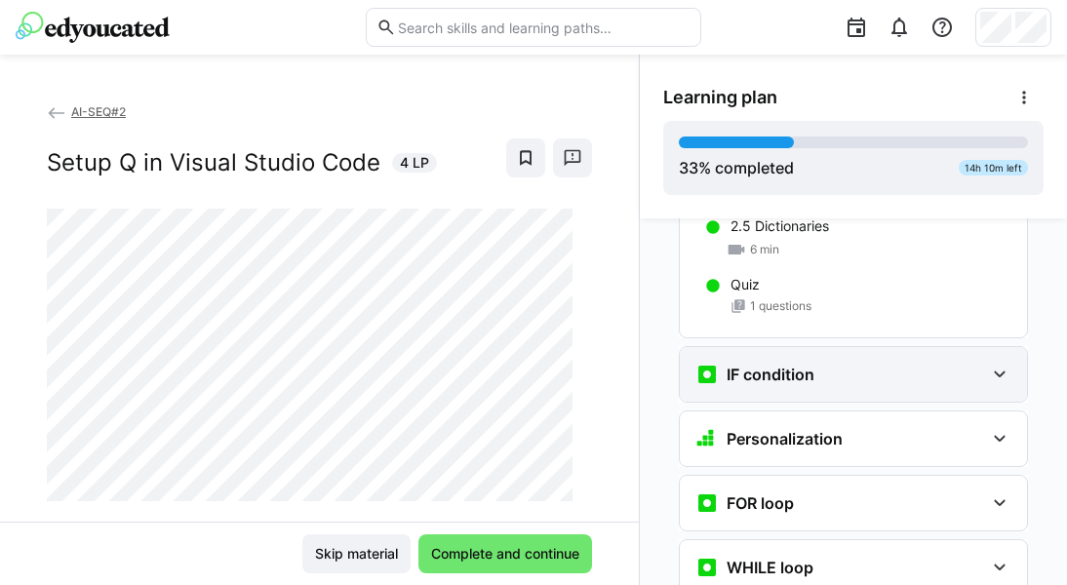
click at [949, 363] on eds-icon at bounding box center [999, 374] width 23 height 23
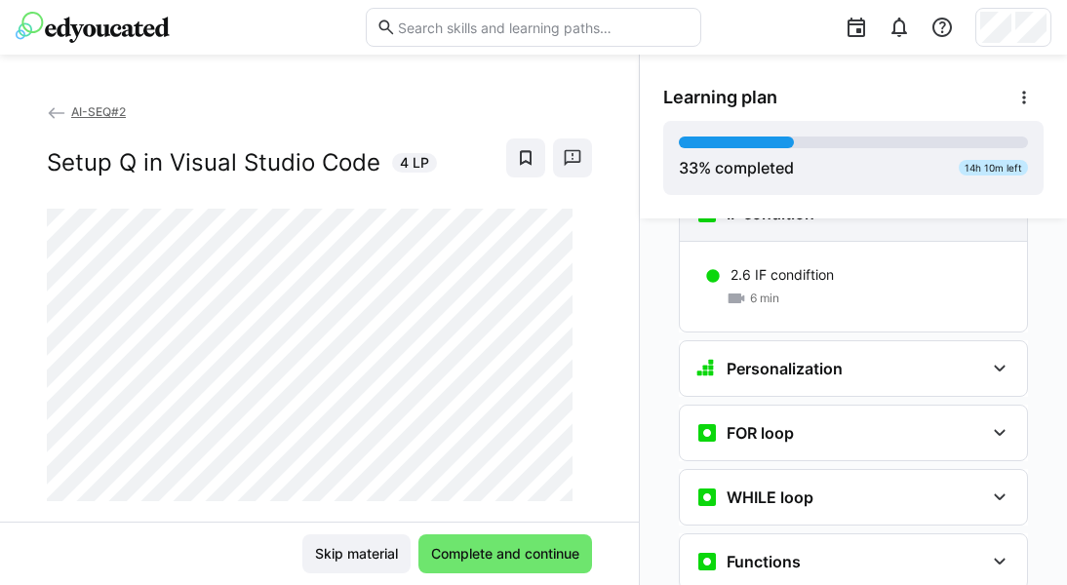
click at [949, 357] on eds-icon at bounding box center [999, 368] width 23 height 23
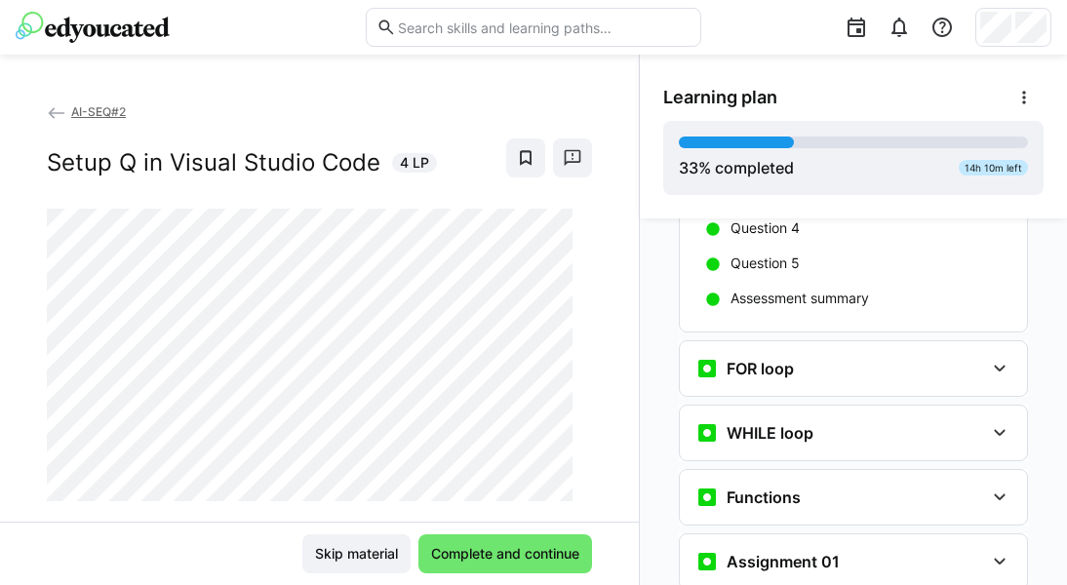
click at [949, 357] on eds-icon at bounding box center [999, 368] width 23 height 23
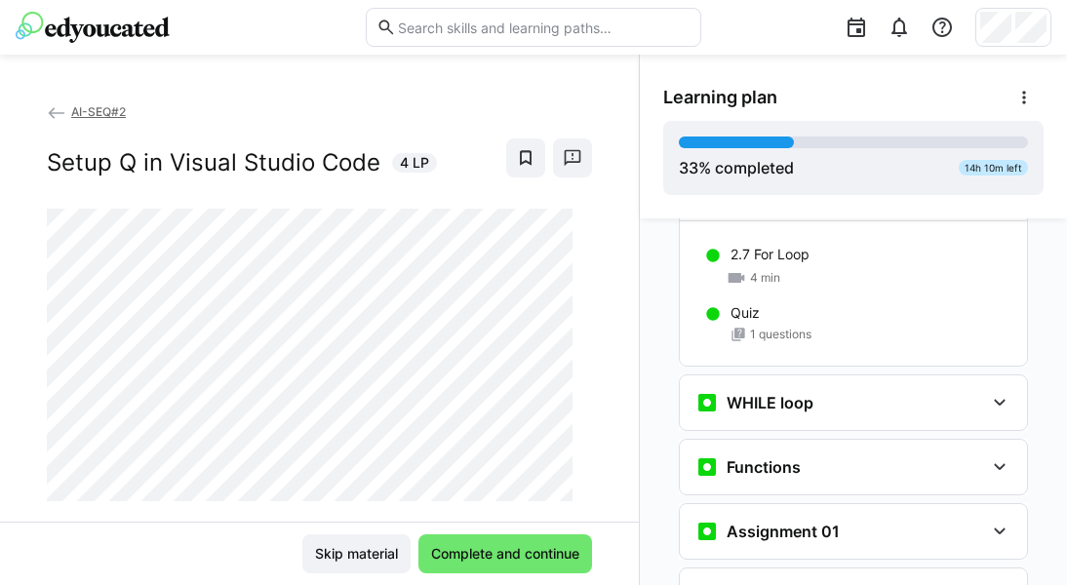
scroll to position [4281, 0]
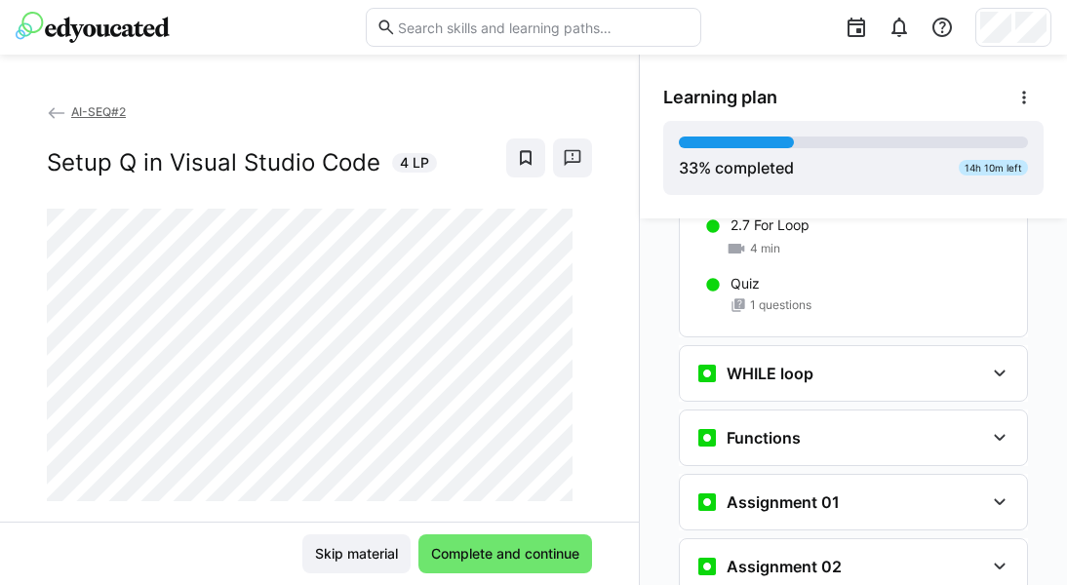
click at [949, 362] on eds-icon at bounding box center [999, 373] width 23 height 23
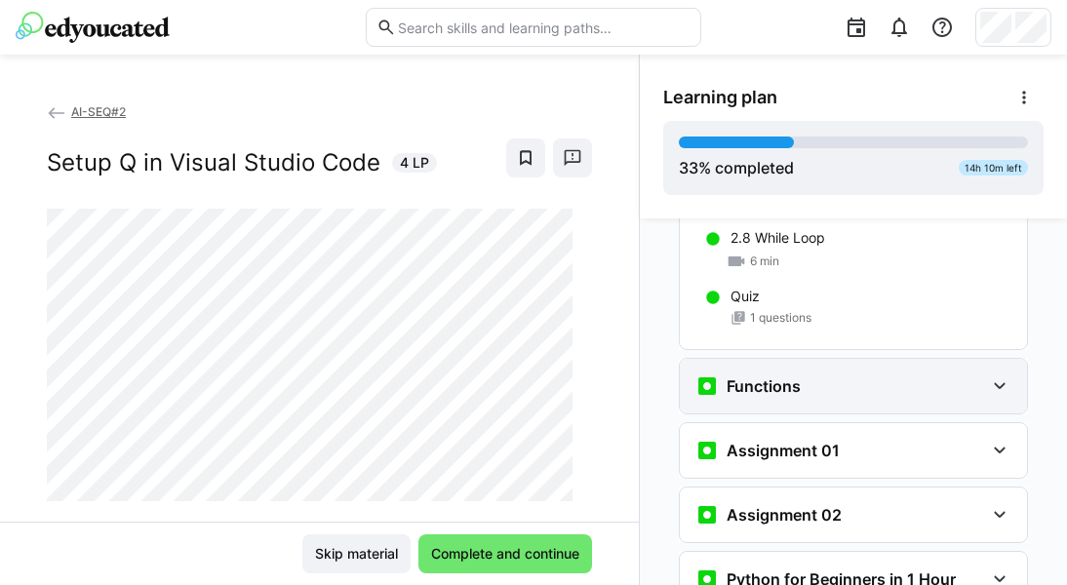
click at [949, 375] on eds-icon at bounding box center [999, 386] width 23 height 23
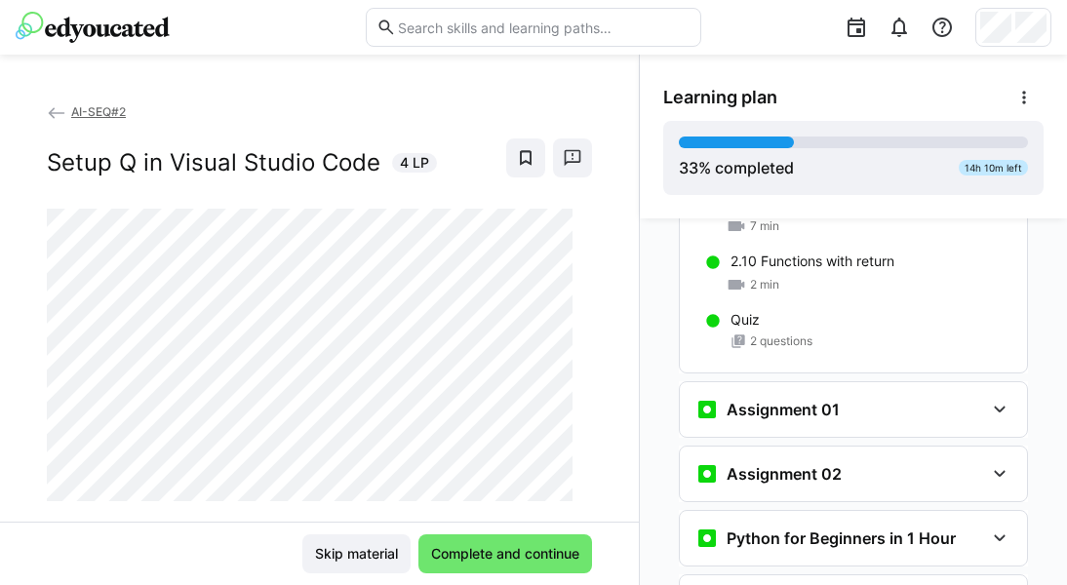
scroll to position [4730, 0]
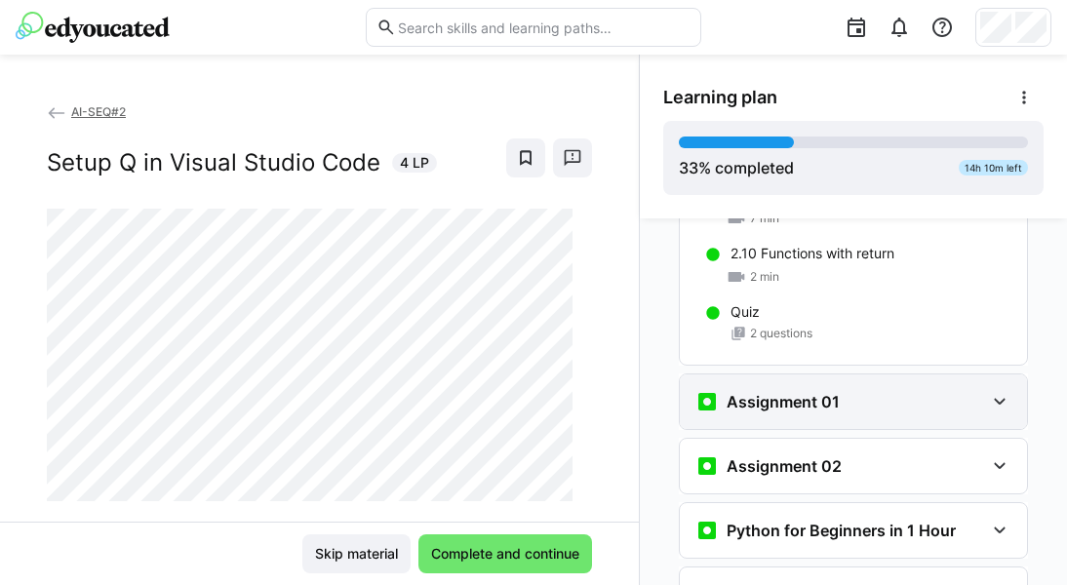
click at [949, 388] on div "Assignment 01" at bounding box center [853, 402] width 347 height 55
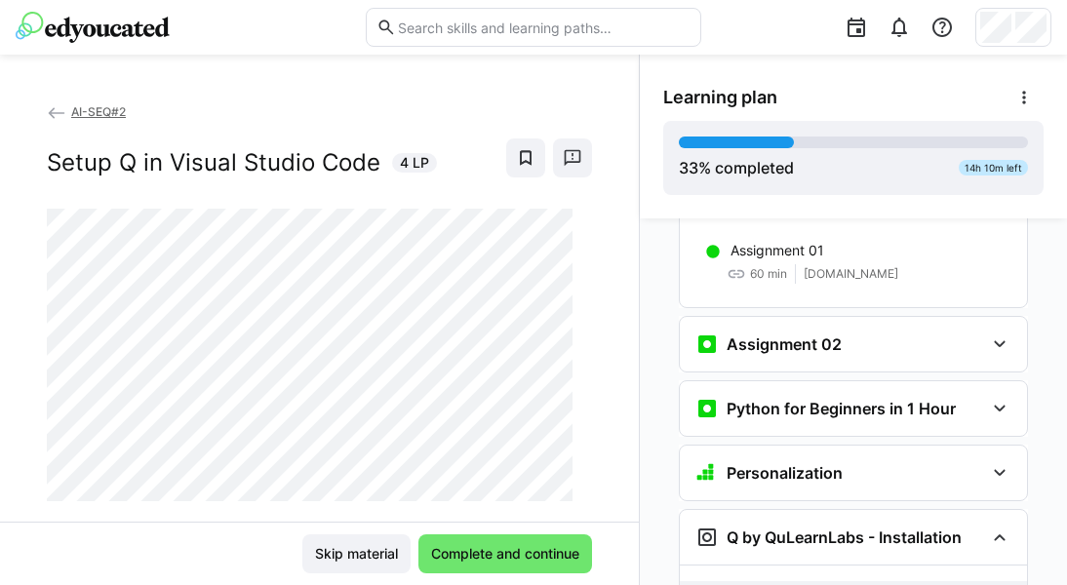
scroll to position [4947, 0]
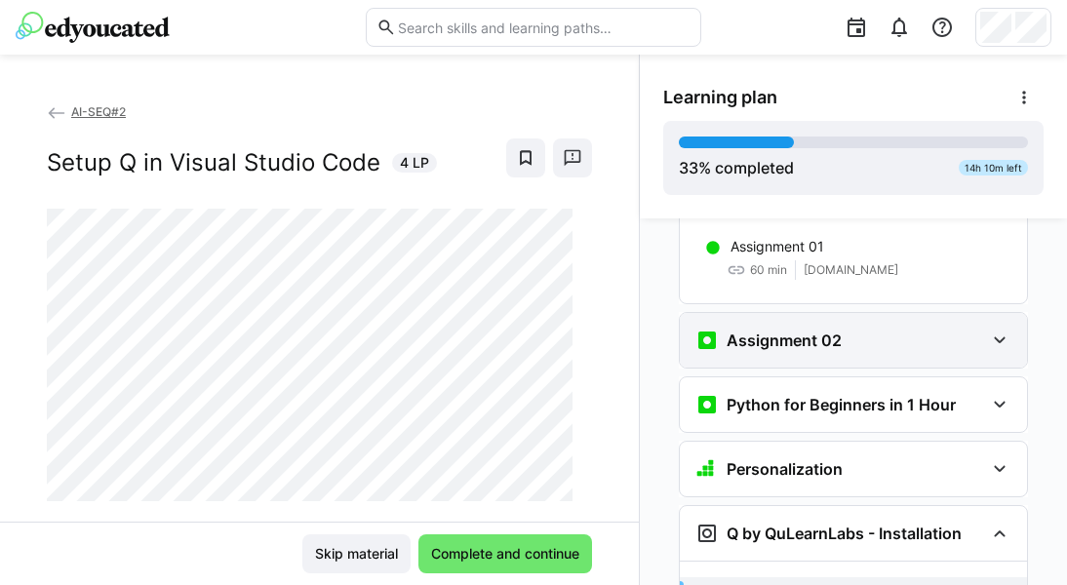
click at [949, 329] on eds-icon at bounding box center [999, 340] width 23 height 23
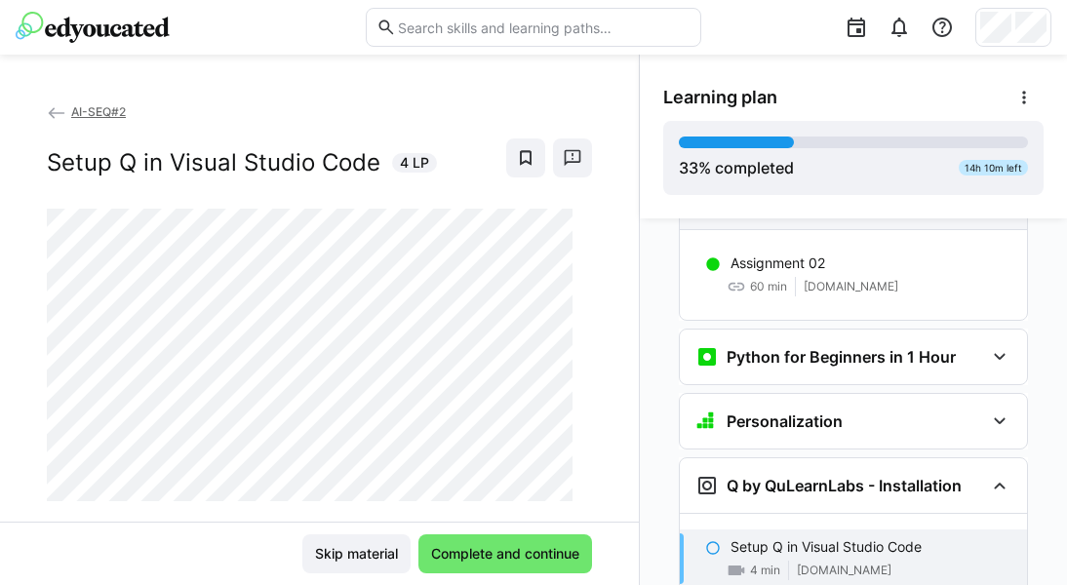
scroll to position [5104, 0]
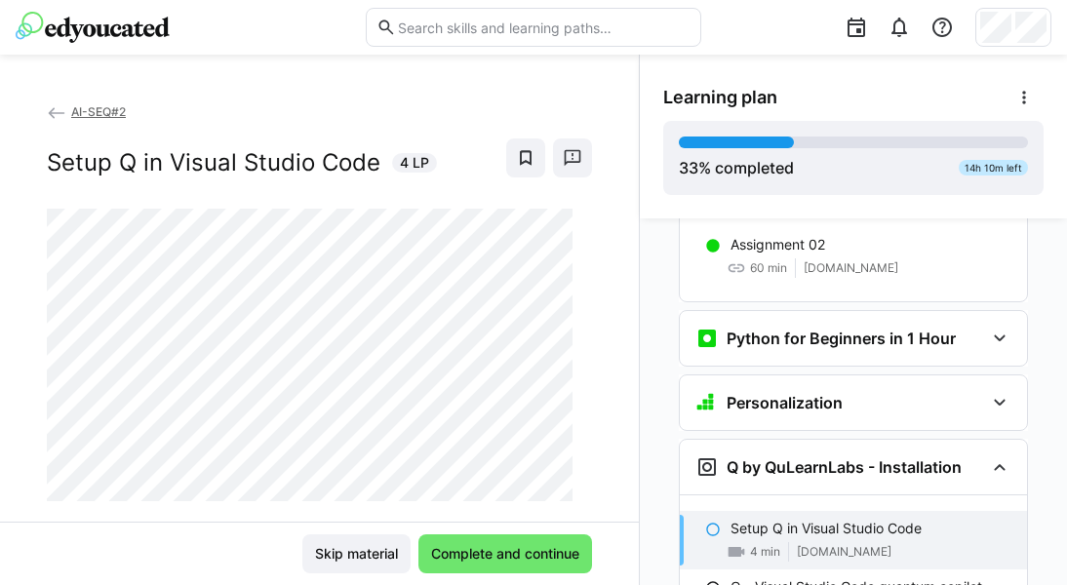
click at [949, 320] on div "Python for Beginners in 1 Hour" at bounding box center [853, 338] width 347 height 55
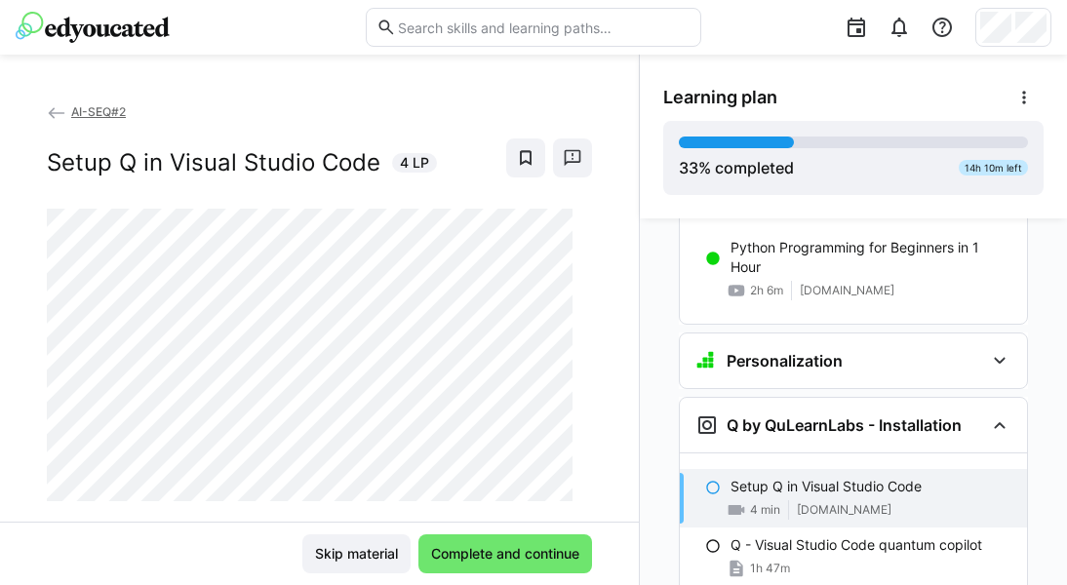
scroll to position [5264, 0]
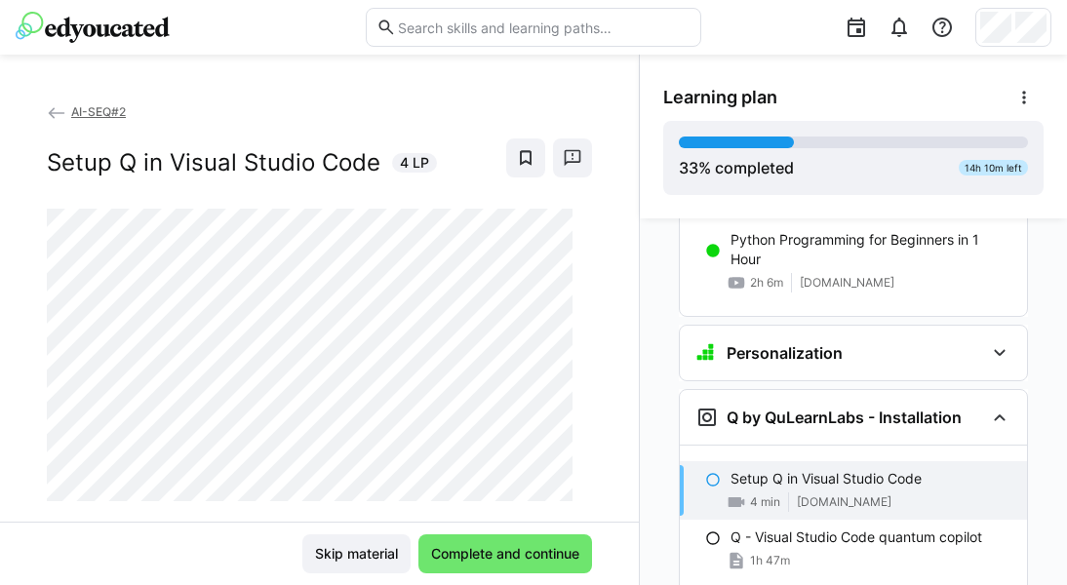
click at [949, 341] on eds-icon at bounding box center [999, 352] width 23 height 23
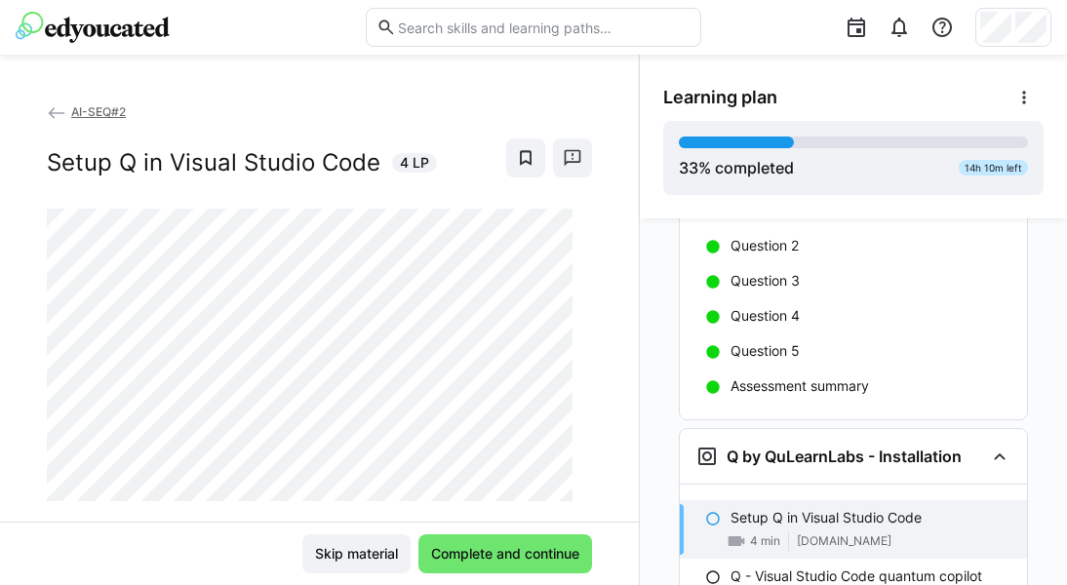
scroll to position [5509, 0]
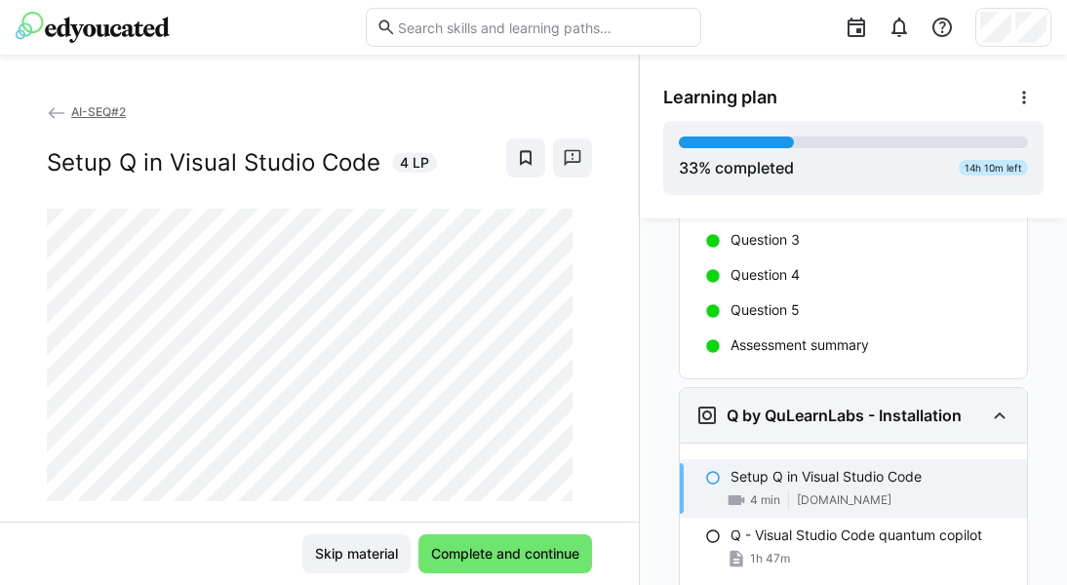
click at [949, 404] on eds-icon at bounding box center [999, 415] width 23 height 23
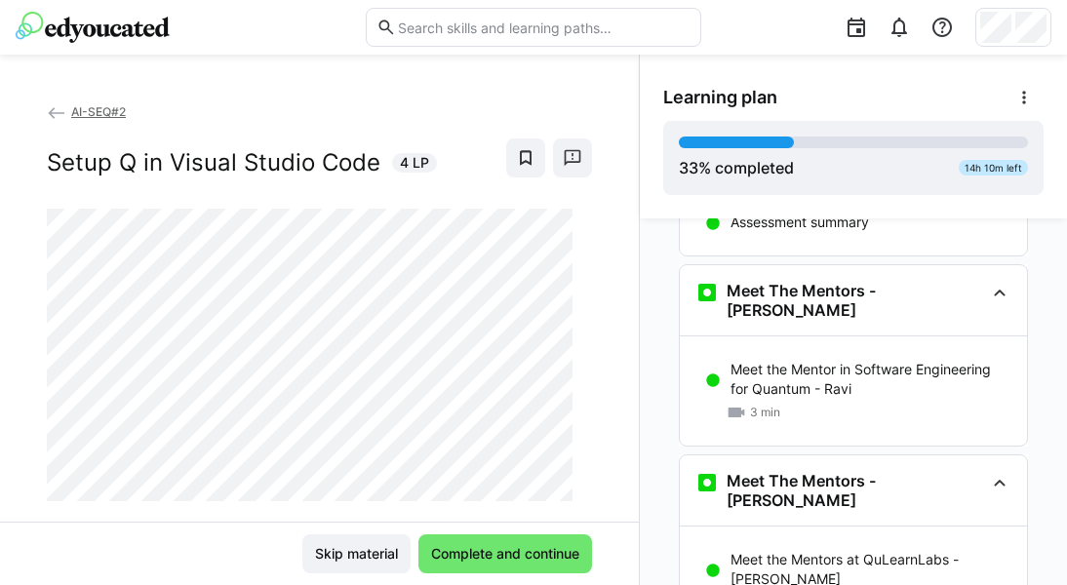
scroll to position [0, 0]
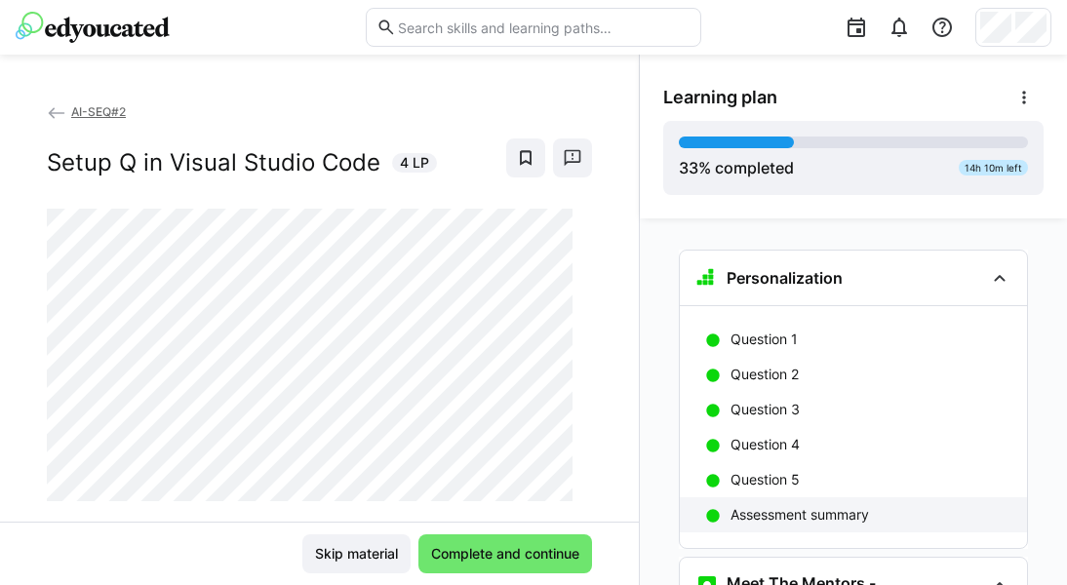
click at [764, 512] on p "Assessment summary" at bounding box center [800, 515] width 138 height 20
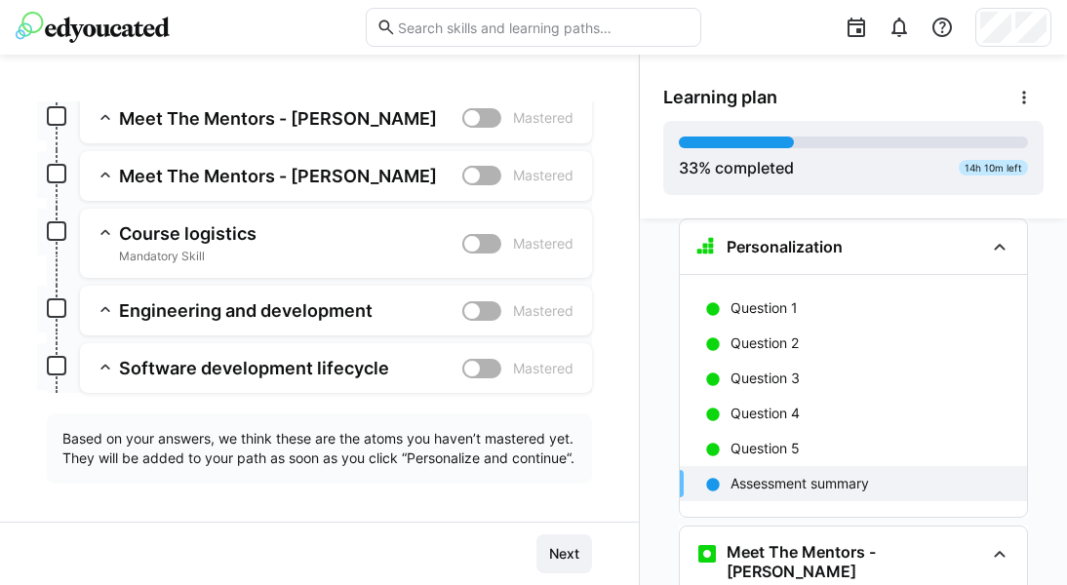
scroll to position [307, 0]
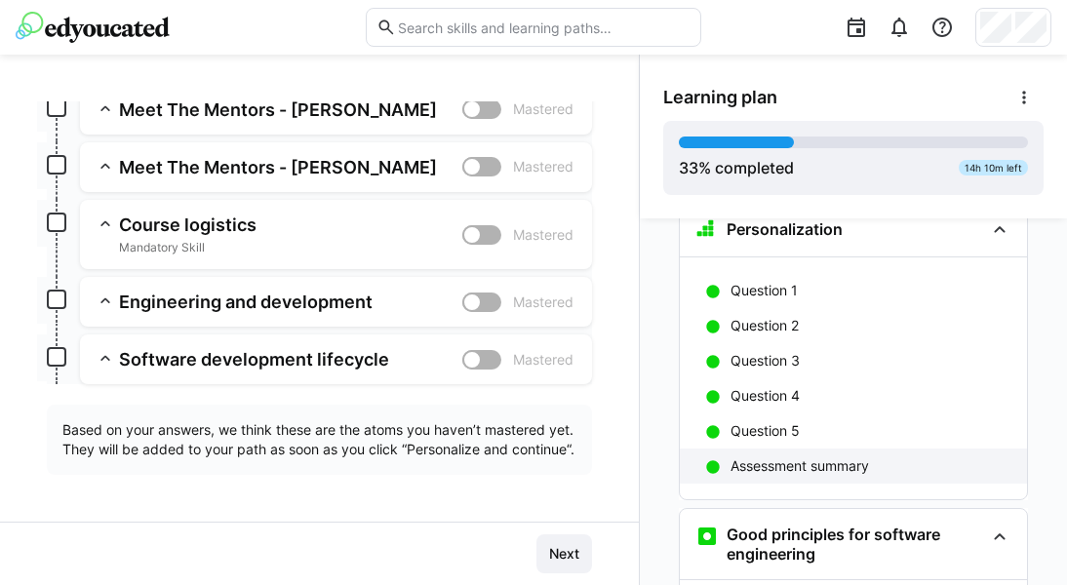
click at [807, 456] on p "Assessment summary" at bounding box center [800, 466] width 138 height 20
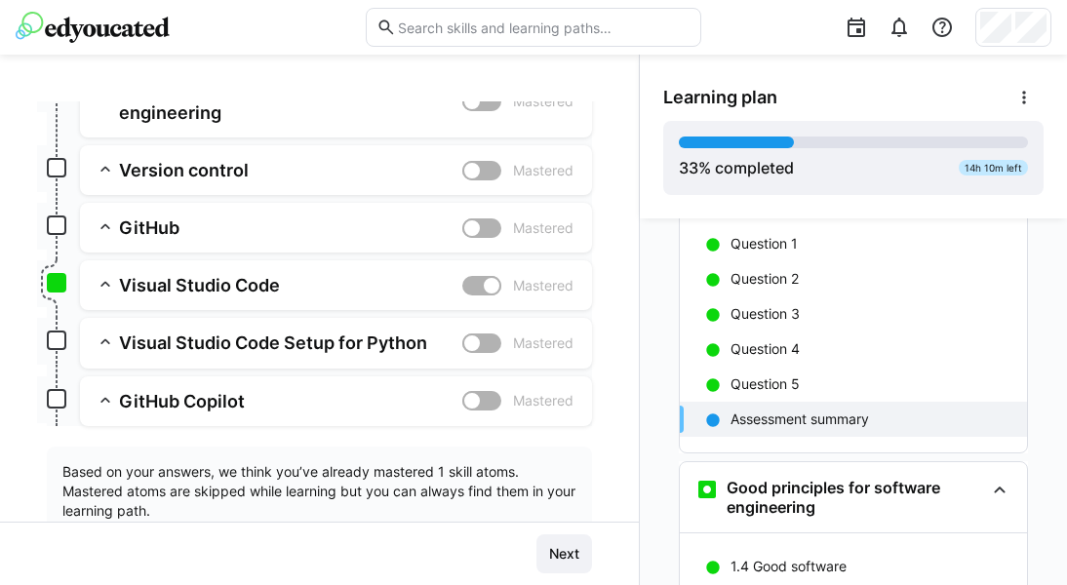
scroll to position [1350, 0]
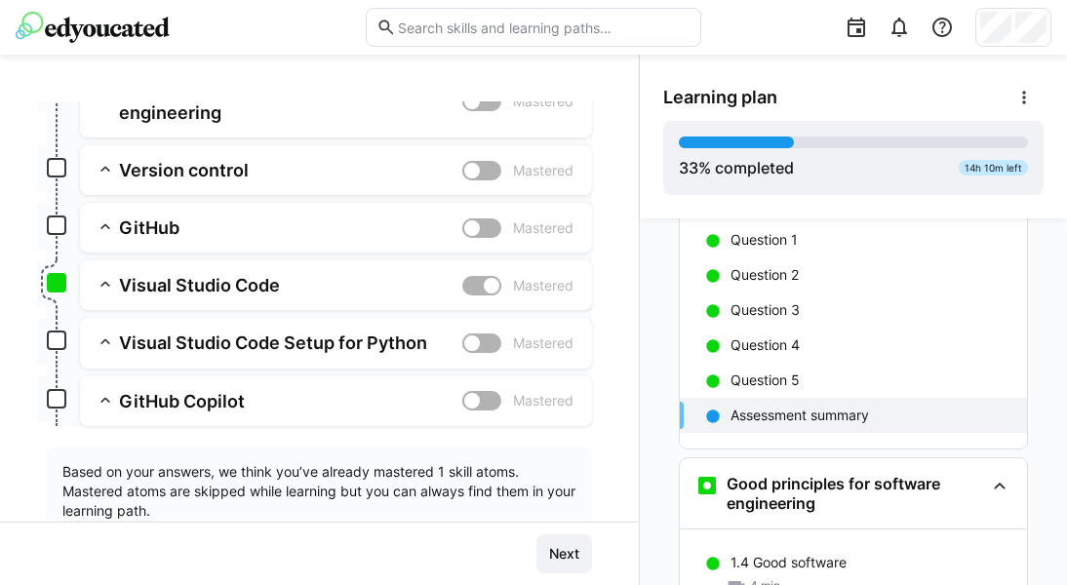
click at [482, 285] on div at bounding box center [492, 286] width 20 height 20
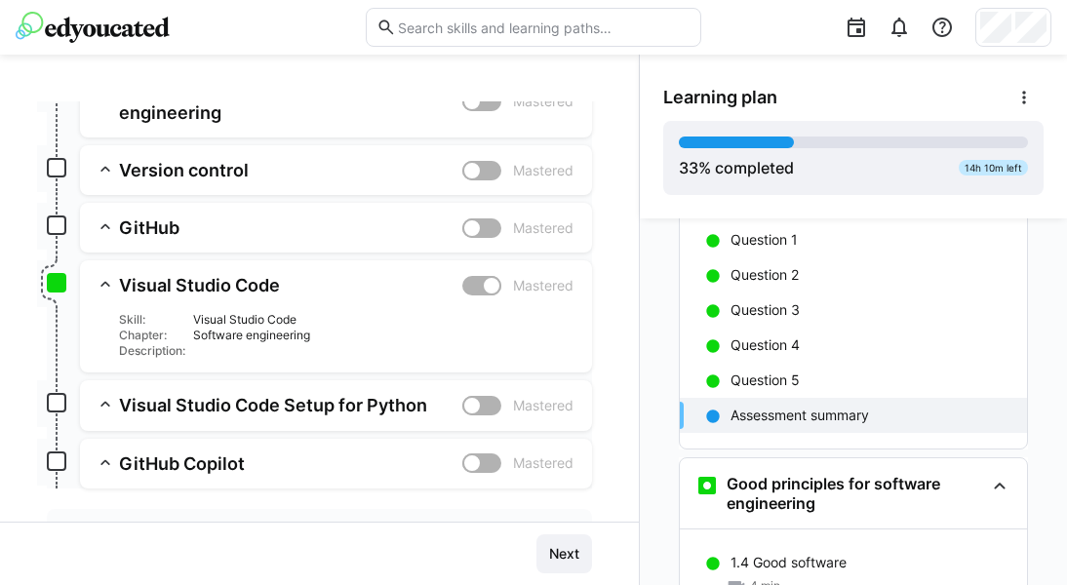
click at [482, 285] on div at bounding box center [492, 286] width 20 height 20
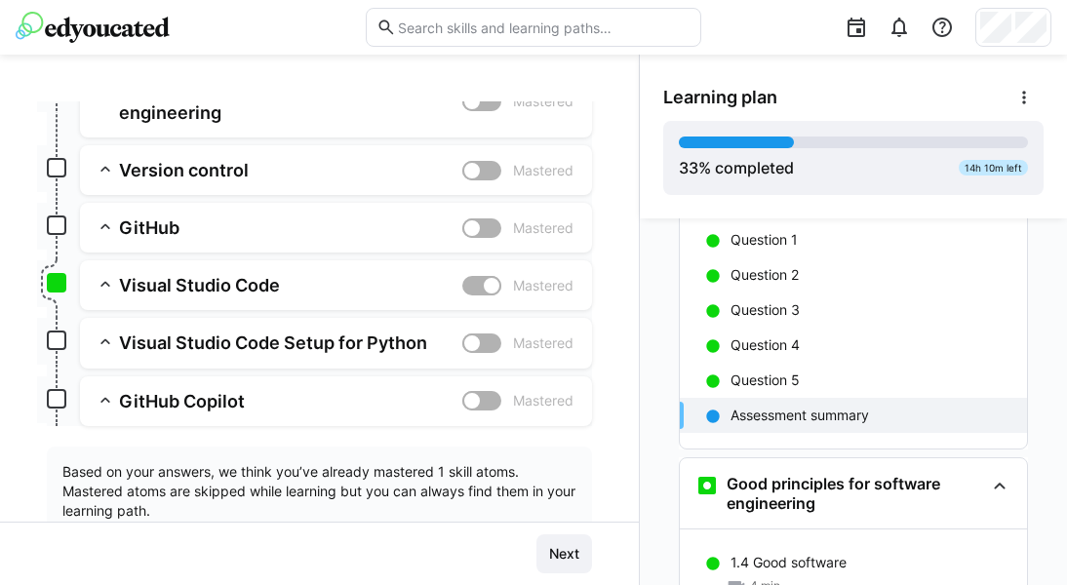
click at [482, 285] on div at bounding box center [492, 286] width 20 height 20
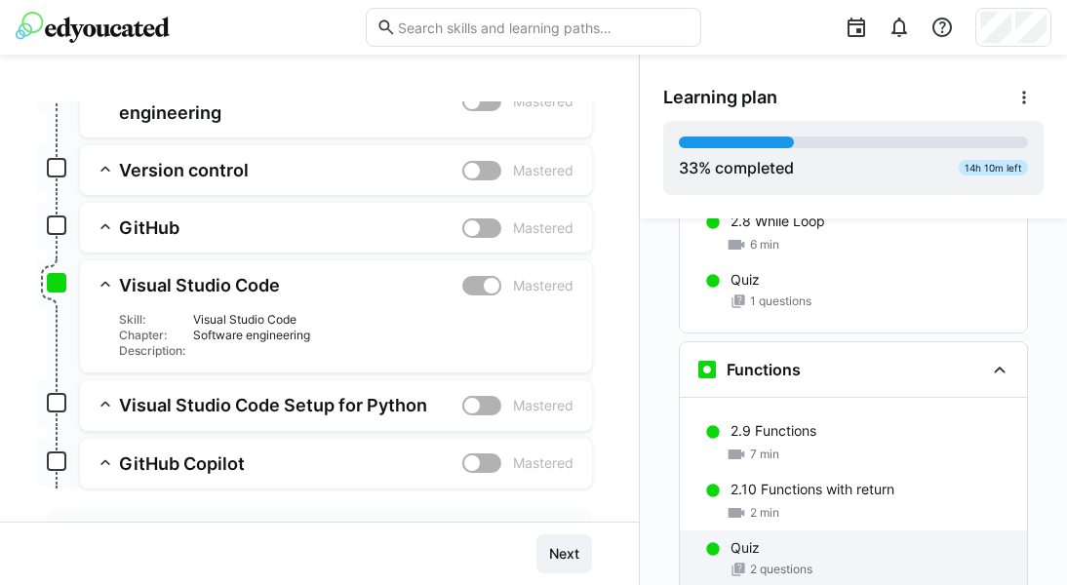
scroll to position [4649, 0]
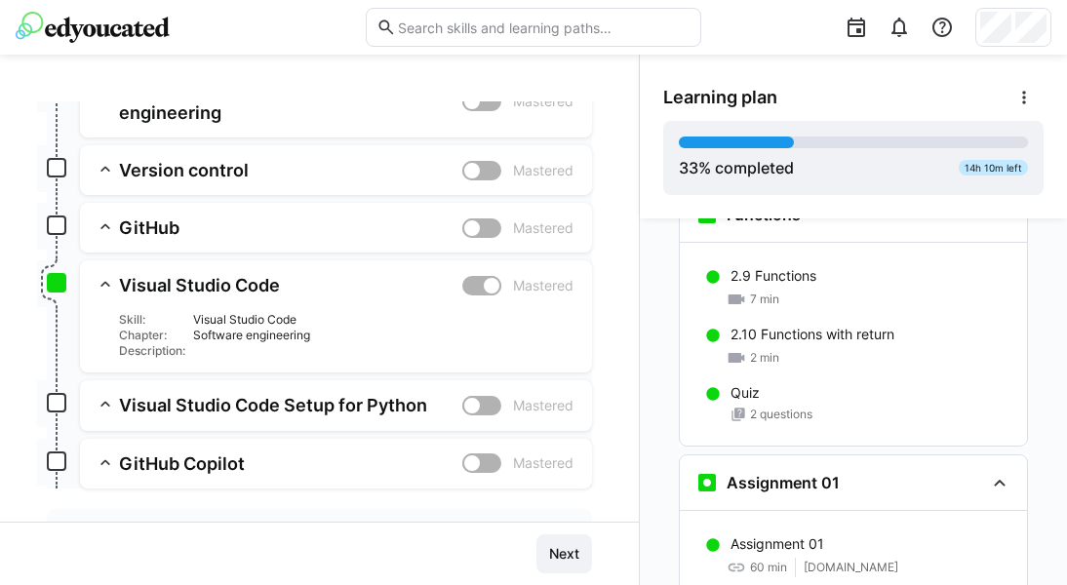
click at [132, 40] on img at bounding box center [93, 27] width 154 height 31
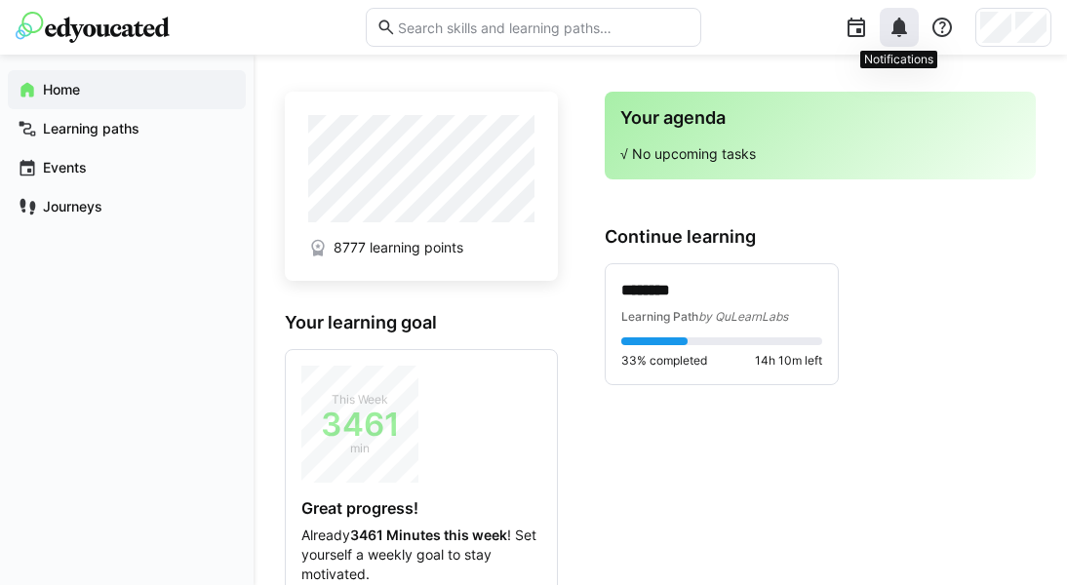
click at [905, 21] on eds-icon at bounding box center [899, 27] width 23 height 23
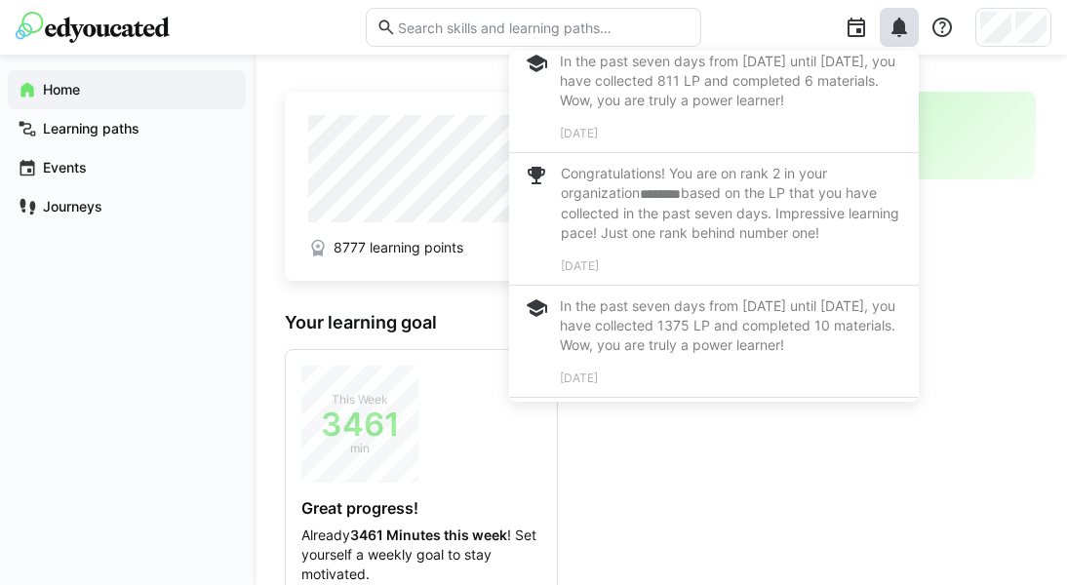
scroll to position [1515, 0]
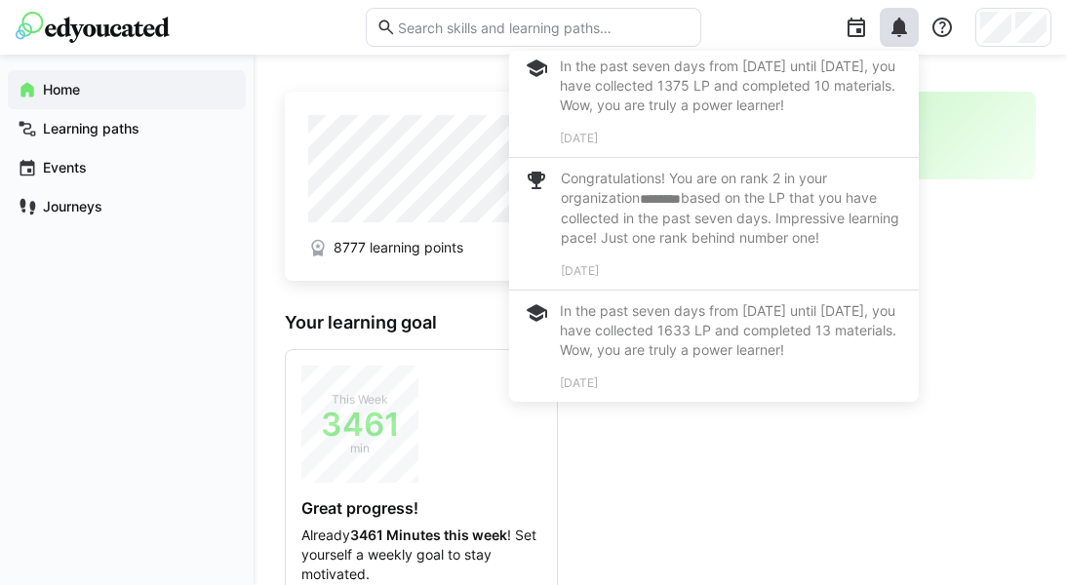
click at [760, 451] on app-home-right "Your agenda √ No upcoming tasks Continue learning ******** Learning Path by QuL…" at bounding box center [820, 465] width 431 height 746
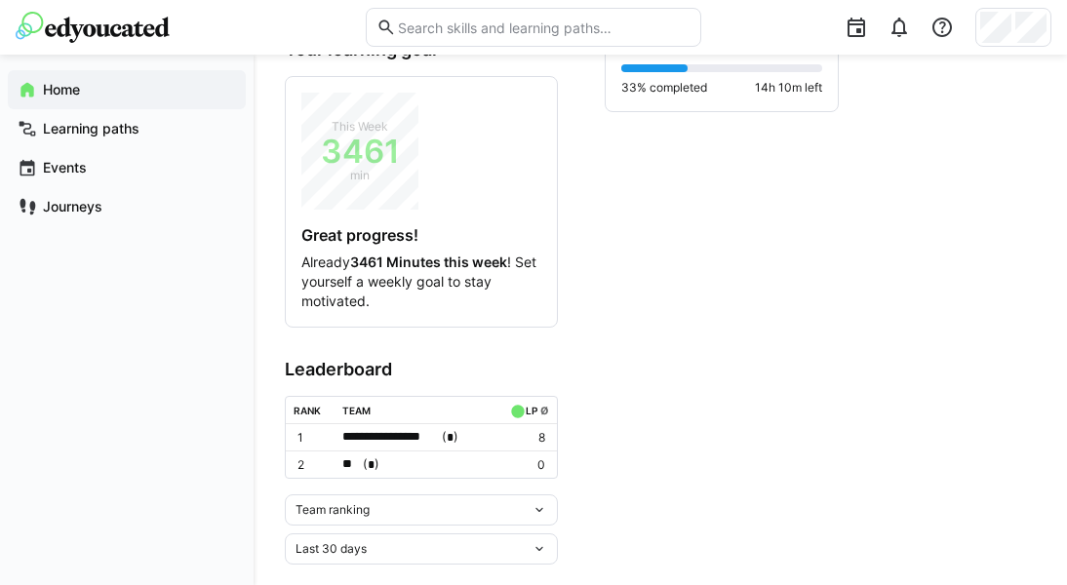
scroll to position [281, 0]
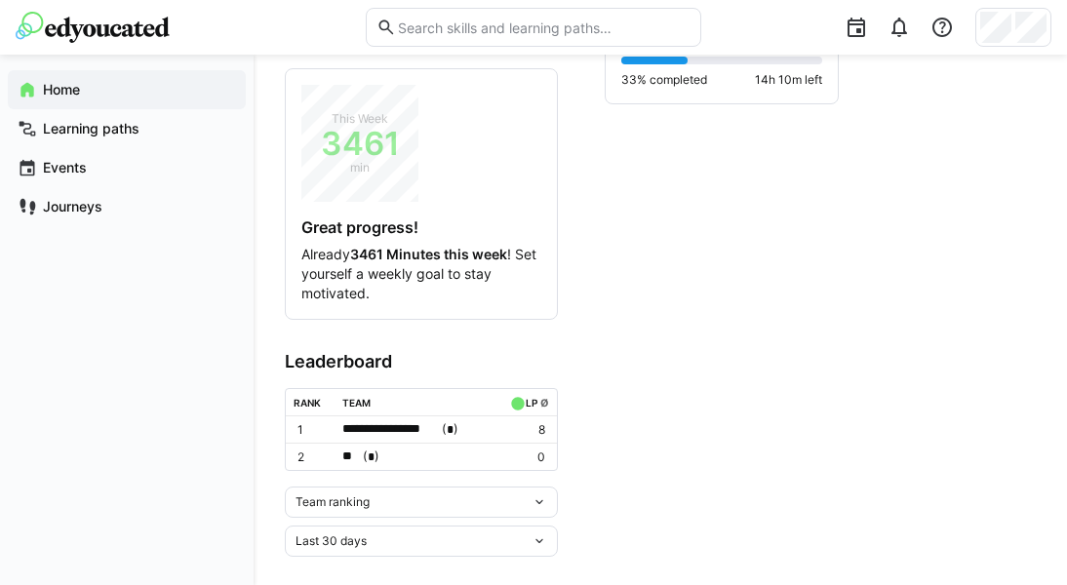
click at [503, 424] on td "8" at bounding box center [527, 429] width 59 height 26
click at [542, 494] on eds-icon at bounding box center [540, 502] width 16 height 16
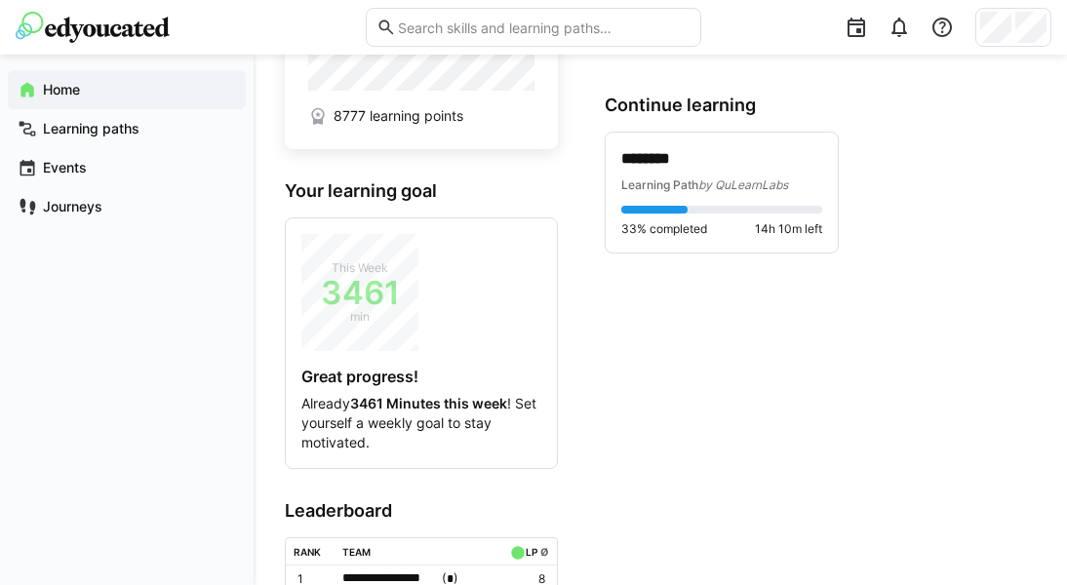
scroll to position [0, 0]
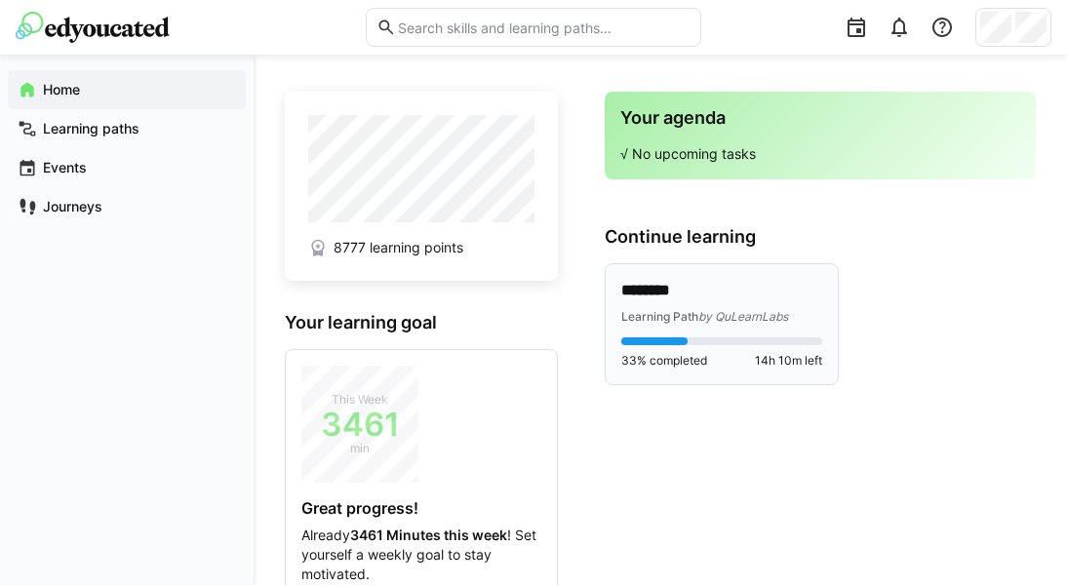
click at [731, 346] on div "33% completed 14h 10m left" at bounding box center [721, 352] width 201 height 31
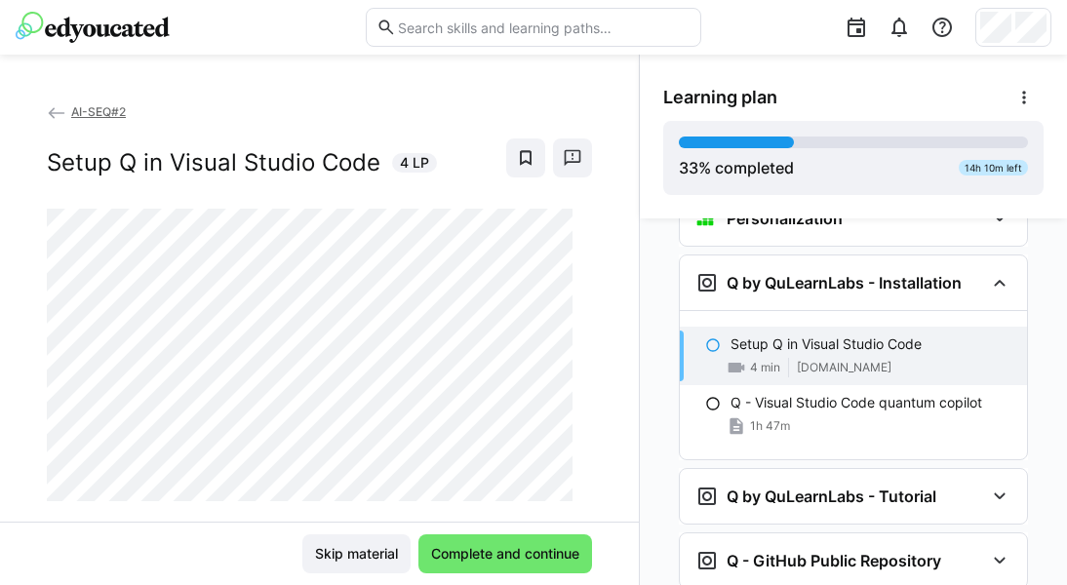
scroll to position [1816, 0]
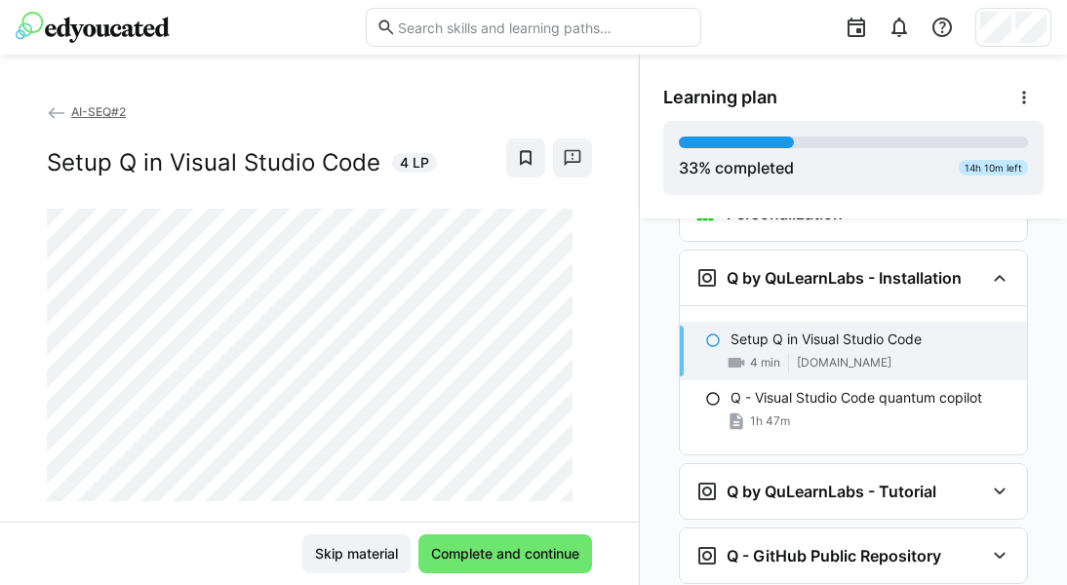
click at [59, 104] on eds-icon at bounding box center [57, 113] width 20 height 20
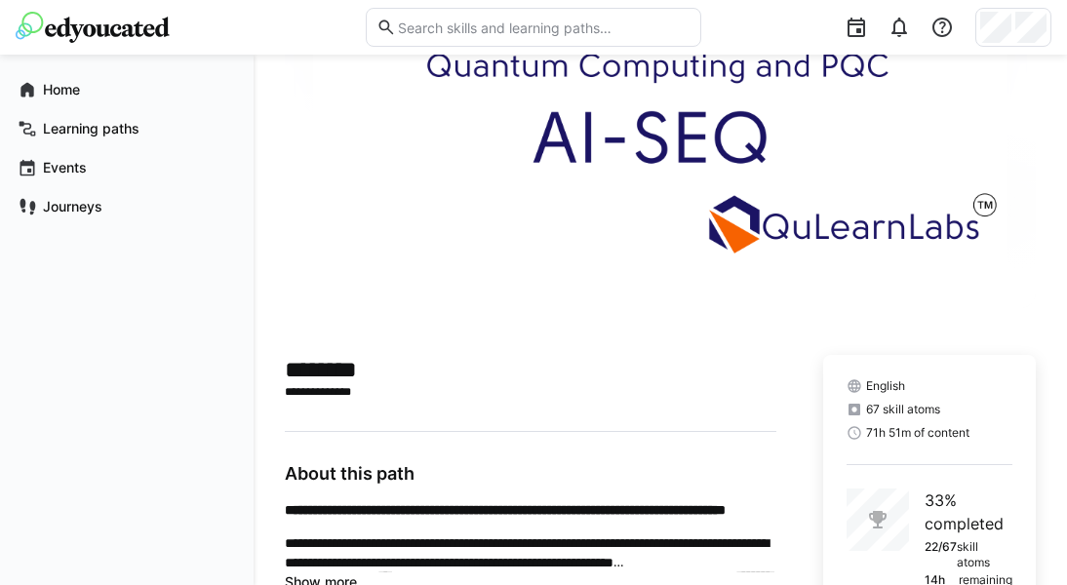
scroll to position [171, 0]
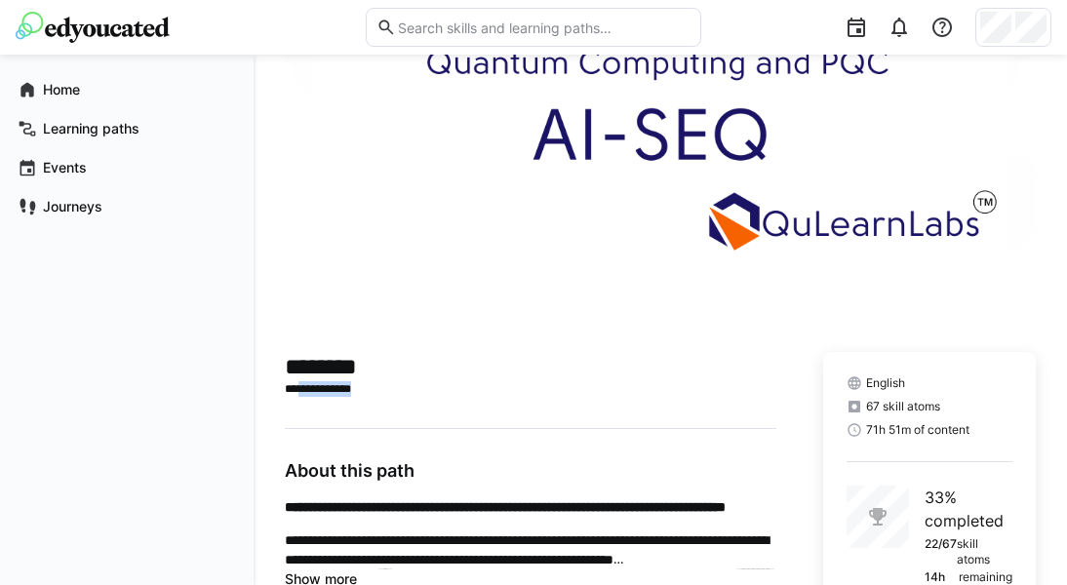
drag, startPoint x: 392, startPoint y: 383, endPoint x: 303, endPoint y: 393, distance: 89.3
click at [303, 393] on p "**********" at bounding box center [530, 389] width 490 height 16
copy p "**********"
